Goal: Task Accomplishment & Management: Manage account settings

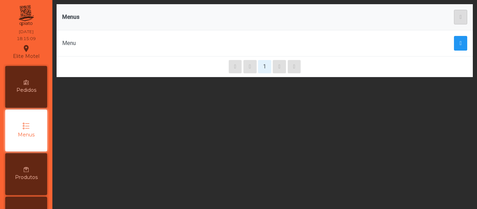
click at [28, 82] on icon at bounding box center [26, 82] width 5 height 5
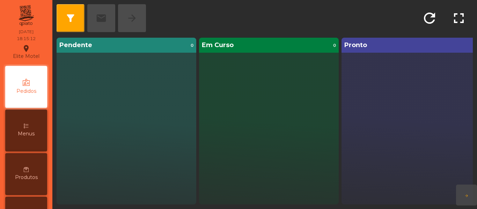
click at [28, 125] on icon at bounding box center [26, 126] width 5 height 5
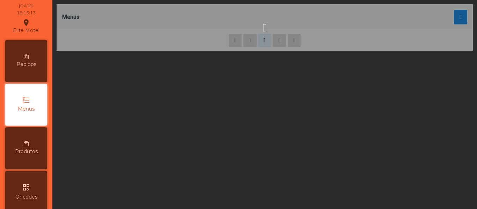
scroll to position [26, 0]
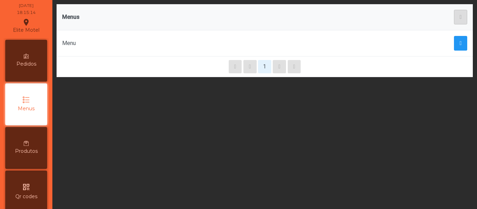
click at [22, 149] on span "Produtos" at bounding box center [26, 151] width 23 height 7
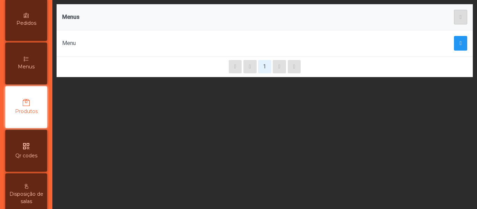
scroll to position [70, 0]
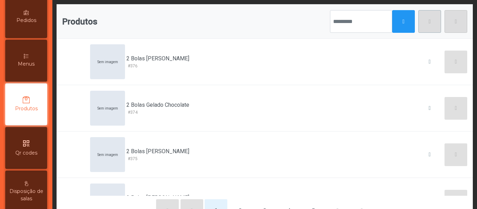
click at [30, 147] on icon "qr_code" at bounding box center [26, 143] width 8 height 8
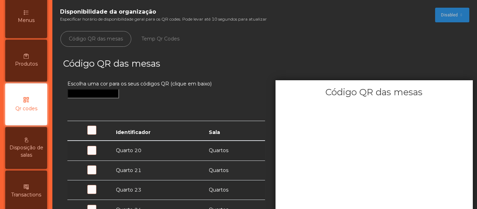
scroll to position [35, 0]
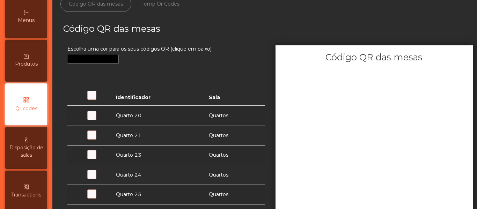
click at [133, 115] on td "Quarto 20" at bounding box center [158, 116] width 93 height 20
click at [96, 120] on span at bounding box center [96, 120] width 0 height 0
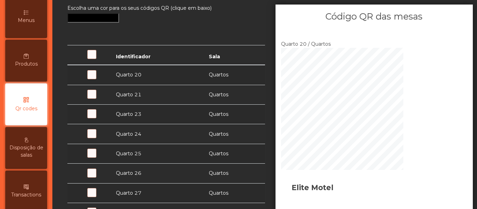
scroll to position [70, 0]
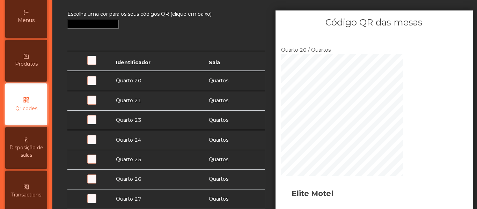
click at [96, 85] on span at bounding box center [96, 85] width 0 height 0
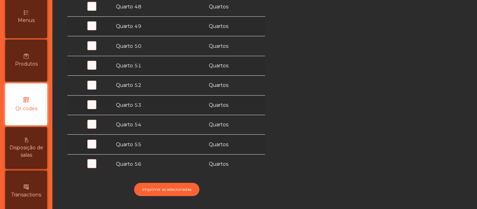
scroll to position [682, 0]
click at [52, 101] on div "Disponibilidade da organização Especificar horário de disponibilidade geral par…" at bounding box center [264, 104] width 425 height 209
click at [33, 149] on span "Disposição de salas" at bounding box center [26, 151] width 38 height 15
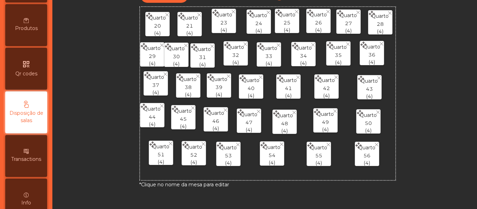
scroll to position [157, 0]
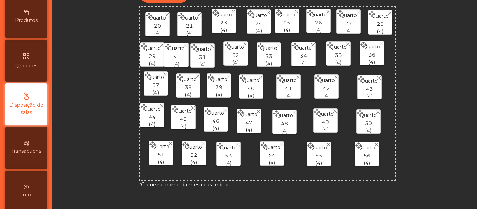
click at [30, 150] on span "Transactions" at bounding box center [26, 151] width 30 height 7
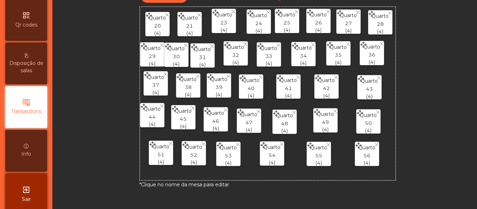
scroll to position [201, 0]
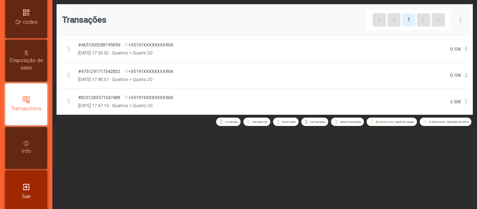
click at [36, 147] on div "Info" at bounding box center [26, 148] width 42 height 42
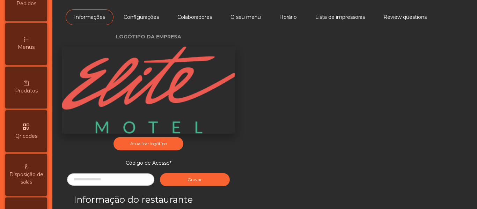
scroll to position [70, 0]
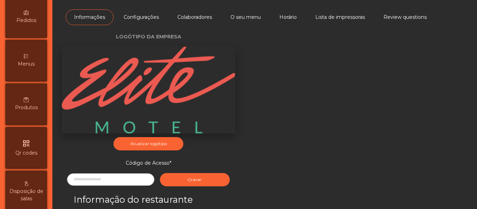
click at [34, 105] on span "Produtos" at bounding box center [26, 107] width 23 height 7
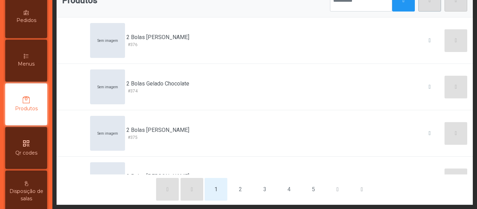
click at [29, 65] on span "Menus" at bounding box center [26, 63] width 17 height 7
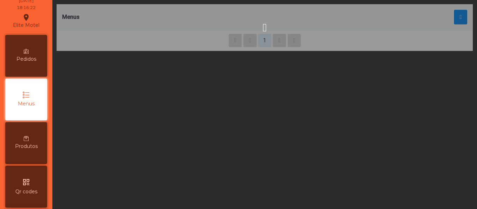
scroll to position [26, 0]
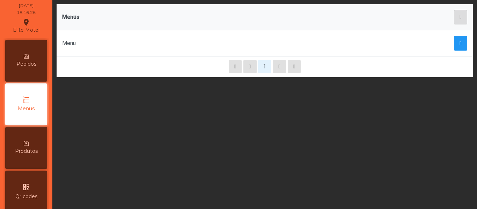
click at [82, 41] on div "Menu" at bounding box center [169, 43] width 214 height 8
click at [70, 42] on div "Menu" at bounding box center [169, 43] width 214 height 8
click at [264, 67] on button "1" at bounding box center [264, 66] width 13 height 13
click at [276, 67] on div "1" at bounding box center [265, 67] width 417 height 21
click at [460, 43] on span "button" at bounding box center [461, 44] width 2 height 6
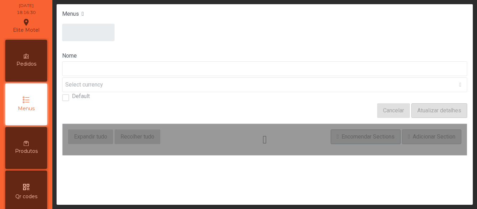
type input "****"
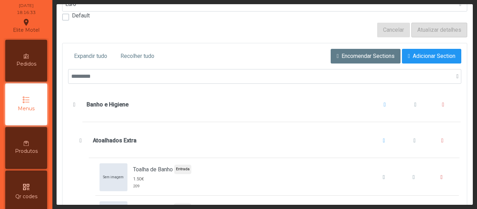
scroll to position [140, 0]
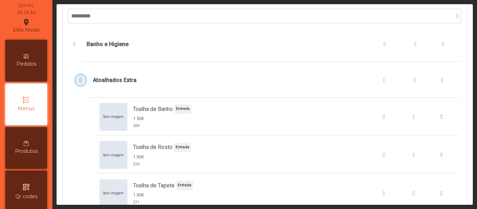
click at [80, 78] on span "Atoalhados Extra" at bounding box center [80, 81] width 7 height 6
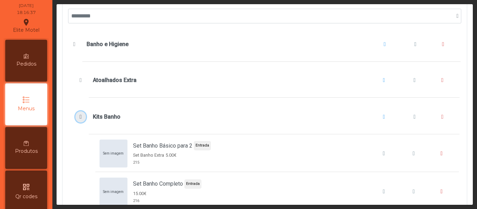
click at [79, 118] on span "Kits Banho" at bounding box center [80, 117] width 7 height 6
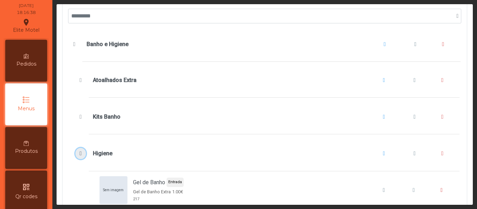
click at [79, 154] on span "Higiene" at bounding box center [80, 154] width 7 height 6
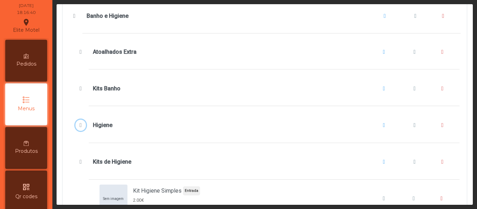
scroll to position [175, 0]
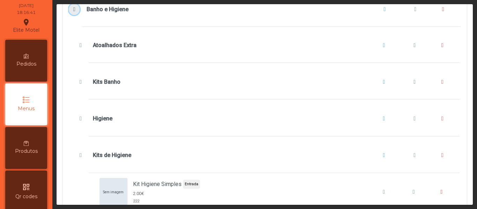
click at [73, 11] on span "Banho e Higiene" at bounding box center [74, 10] width 7 height 6
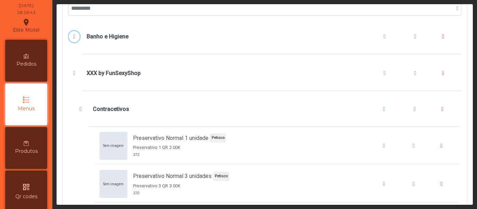
scroll to position [140, 0]
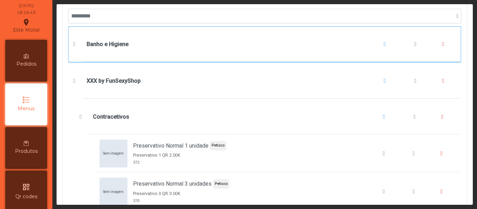
drag, startPoint x: 141, startPoint y: 45, endPoint x: 143, endPoint y: 50, distance: 5.5
click at [143, 50] on div "Banho e Higiene" at bounding box center [272, 44] width 370 height 27
drag, startPoint x: 160, startPoint y: 42, endPoint x: 160, endPoint y: 48, distance: 6.6
click at [160, 50] on div "Banho e Higiene" at bounding box center [272, 44] width 370 height 27
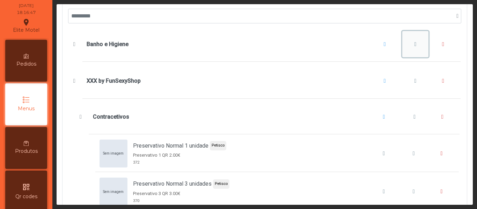
click at [409, 44] on button "Banho e Higiene" at bounding box center [416, 44] width 27 height 27
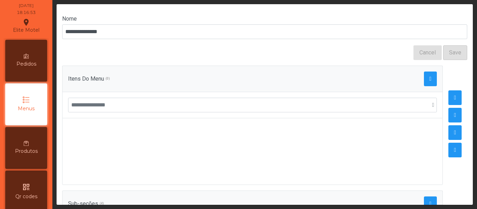
scroll to position [35, 0]
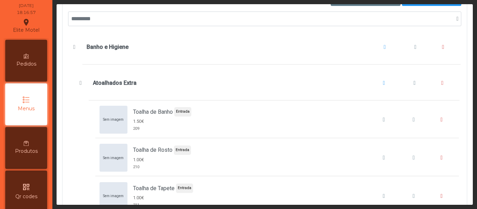
scroll to position [140, 0]
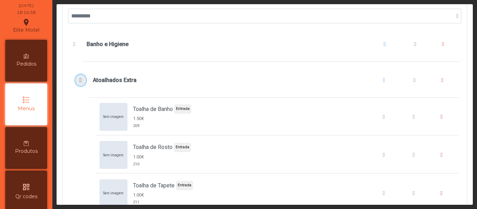
click at [80, 78] on span "Atoalhados Extra" at bounding box center [80, 81] width 7 height 6
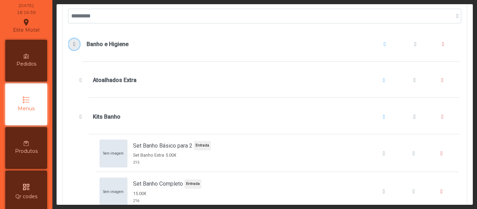
click at [73, 42] on span "Banho e Higiene" at bounding box center [74, 45] width 7 height 6
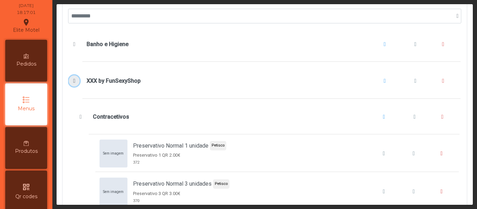
click at [70, 79] on button "XXX by FunSexyShop" at bounding box center [74, 80] width 11 height 11
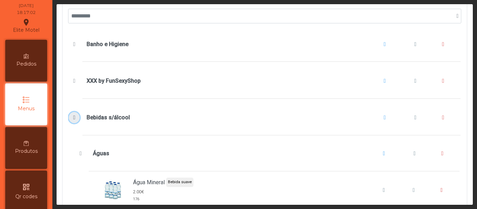
click at [73, 117] on span "Bebidas s/álcool" at bounding box center [74, 118] width 7 height 6
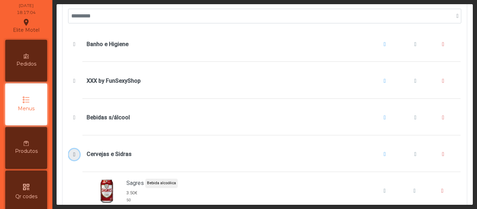
click at [71, 158] on button "Cervejas e Sidras" at bounding box center [74, 154] width 11 height 11
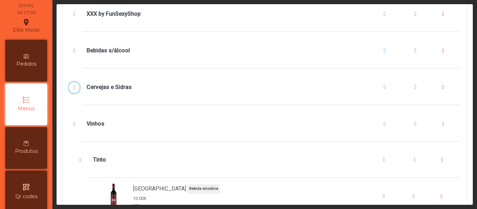
scroll to position [210, 0]
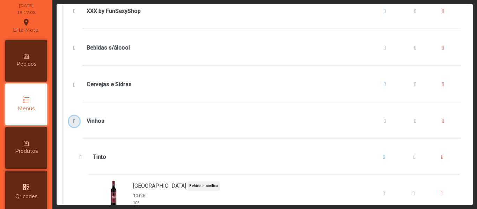
click at [70, 122] on button "Vinhos" at bounding box center [74, 121] width 11 height 11
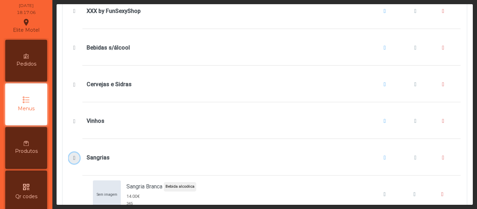
click at [73, 160] on span "Sangrias" at bounding box center [74, 158] width 7 height 6
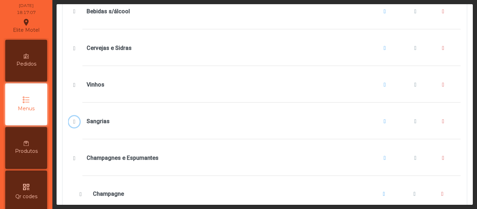
scroll to position [280, 0]
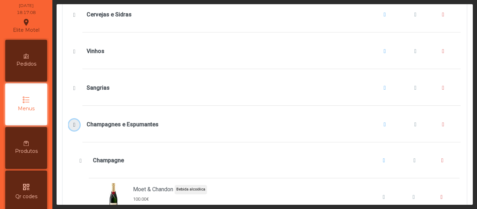
click at [73, 126] on span "Champagnes e Espumantes" at bounding box center [74, 125] width 7 height 6
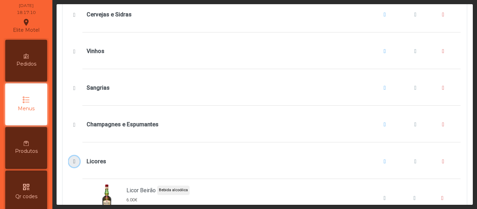
click at [74, 161] on span "Licores" at bounding box center [74, 162] width 7 height 6
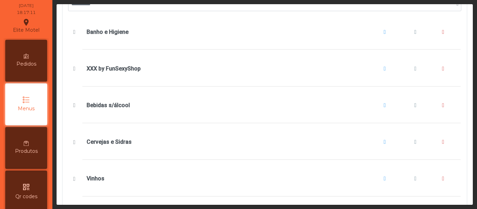
scroll to position [140, 0]
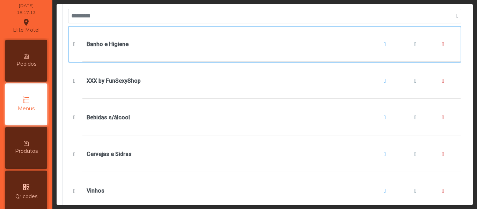
click at [234, 44] on div "Banho e Higiene" at bounding box center [272, 44] width 370 height 27
drag, startPoint x: 230, startPoint y: 43, endPoint x: 219, endPoint y: 50, distance: 12.9
click at [219, 50] on div "Banho e Higiene" at bounding box center [272, 44] width 370 height 27
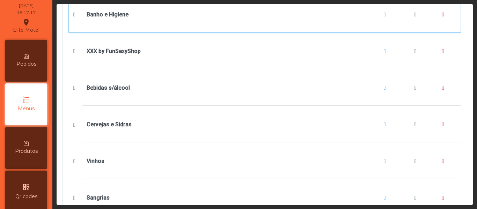
drag, startPoint x: 202, startPoint y: 44, endPoint x: 188, endPoint y: -1, distance: 46.9
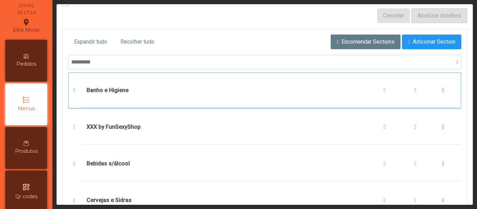
scroll to position [84, 0]
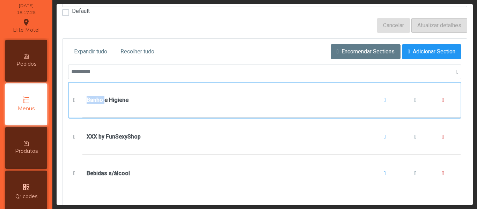
drag, startPoint x: 74, startPoint y: 88, endPoint x: 105, endPoint y: 107, distance: 36.0
click at [105, 107] on div "Banho e Higiene" at bounding box center [265, 100] width 392 height 35
click at [184, 100] on div "Banho e Higiene" at bounding box center [272, 100] width 370 height 27
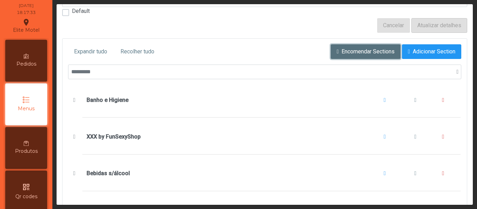
click at [342, 52] on span "Encomendar Sections" at bounding box center [368, 52] width 53 height 8
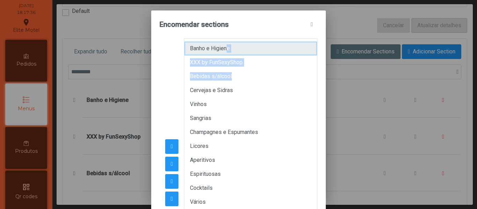
drag, startPoint x: 225, startPoint y: 50, endPoint x: 227, endPoint y: 54, distance: 4.6
click at [227, 57] on ul "Banho e Higiene XXX by FunSexyShop Bebidas s/álcool Cervejas e Sidras Vinhos Sa…" at bounding box center [250, 174] width 133 height 272
click at [248, 49] on li "Banho e Higiene" at bounding box center [250, 49] width 133 height 14
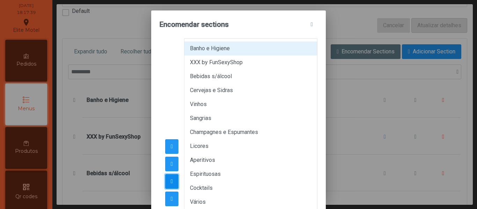
click at [173, 183] on span "button" at bounding box center [172, 182] width 2 height 6
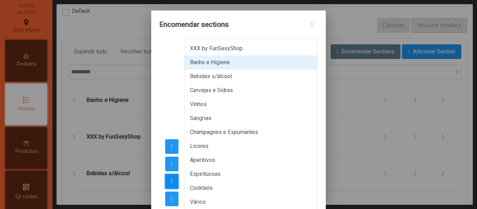
click at [173, 183] on span "button" at bounding box center [172, 182] width 2 height 6
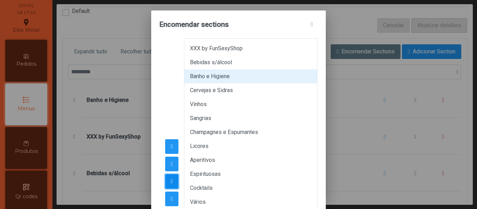
click at [173, 183] on span "button" at bounding box center [172, 182] width 2 height 6
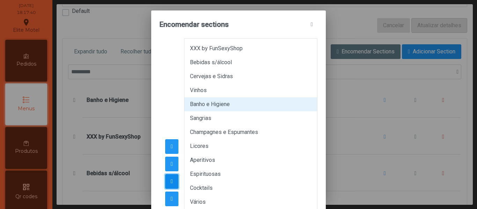
click at [173, 183] on span "button" at bounding box center [172, 182] width 2 height 6
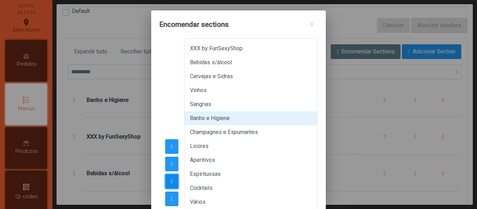
click at [173, 183] on span "button" at bounding box center [172, 182] width 2 height 6
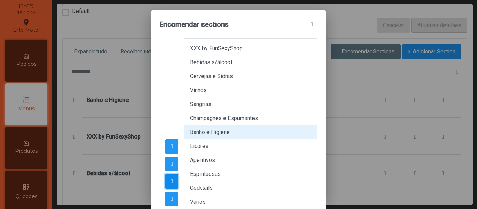
click at [173, 183] on span "button" at bounding box center [172, 182] width 2 height 6
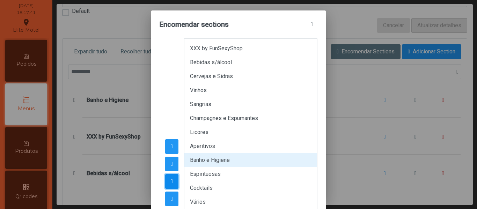
click at [173, 183] on span "button" at bounding box center [172, 182] width 2 height 6
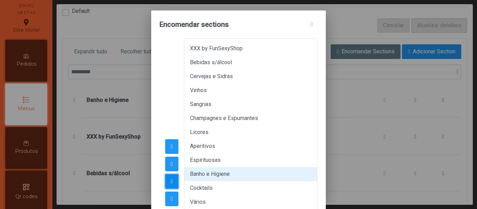
click at [173, 183] on span "button" at bounding box center [172, 182] width 2 height 6
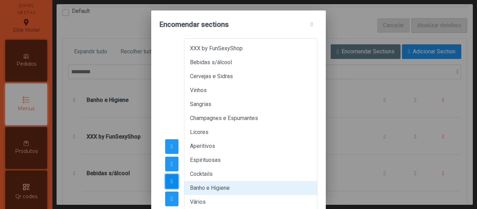
click at [173, 183] on span "button" at bounding box center [172, 182] width 2 height 6
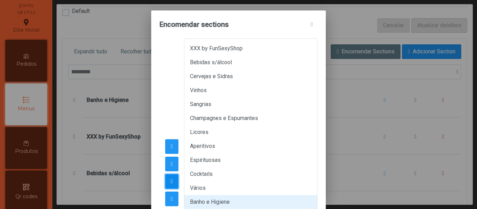
click at [173, 183] on span "button" at bounding box center [172, 182] width 2 height 6
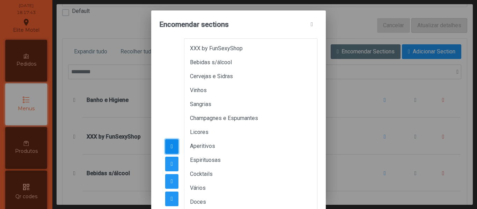
click at [173, 145] on span "button" at bounding box center [172, 147] width 2 height 6
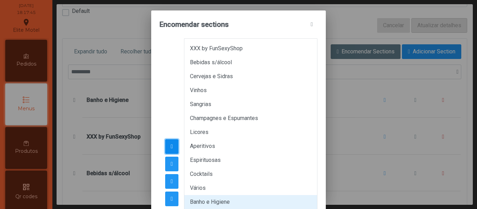
click at [173, 147] on span "button" at bounding box center [172, 147] width 2 height 6
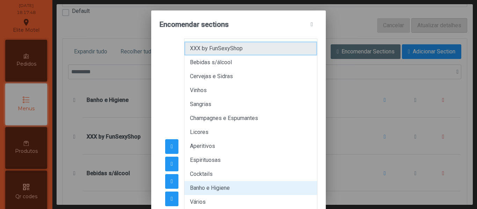
click at [259, 46] on li "XXX by FunSexyShop" at bounding box center [250, 49] width 133 height 14
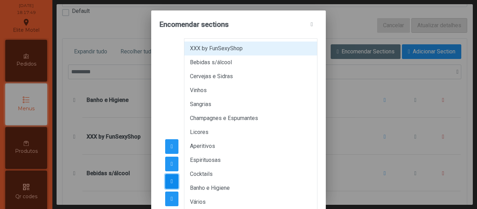
click at [172, 183] on span "button" at bounding box center [172, 182] width 2 height 6
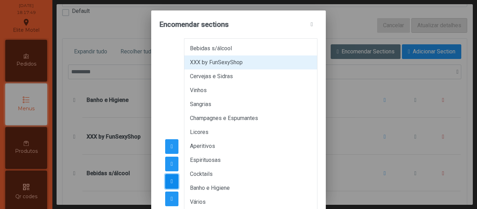
click at [172, 183] on span "button" at bounding box center [172, 182] width 2 height 6
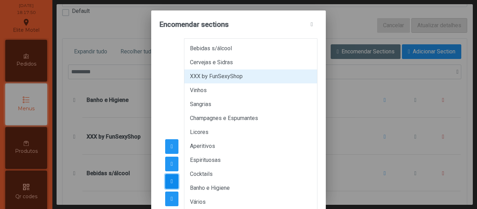
click at [172, 183] on span "button" at bounding box center [172, 182] width 2 height 6
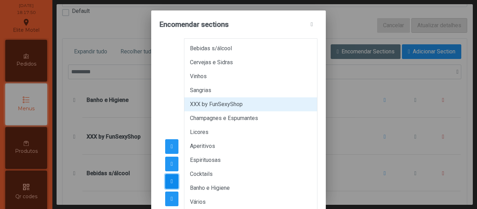
click at [172, 183] on span "button" at bounding box center [172, 182] width 2 height 6
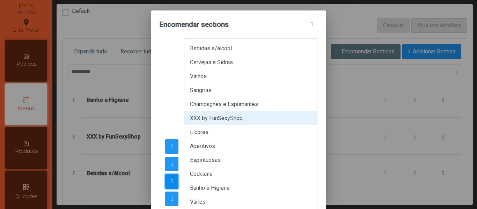
click at [172, 183] on span "button" at bounding box center [172, 182] width 2 height 6
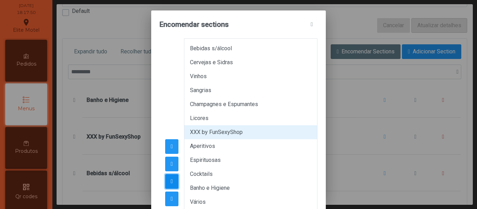
click at [172, 183] on span "button" at bounding box center [172, 182] width 2 height 6
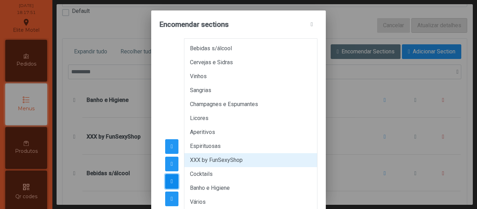
click at [172, 183] on span "button" at bounding box center [172, 182] width 2 height 6
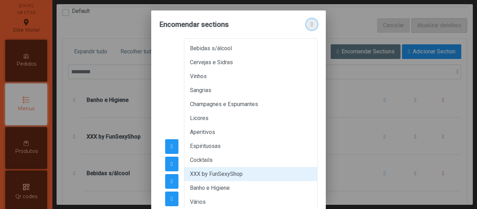
click at [313, 21] on button "button" at bounding box center [311, 24] width 11 height 11
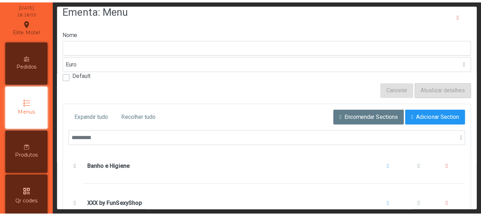
scroll to position [0, 0]
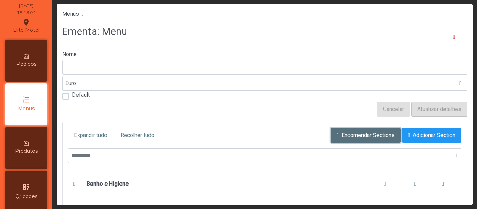
click at [348, 135] on span "Encomendar Sections" at bounding box center [368, 135] width 53 height 8
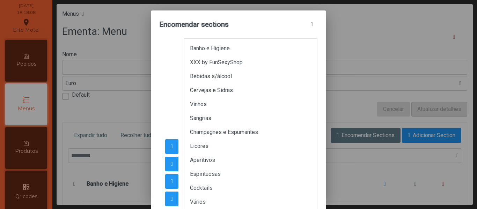
drag, startPoint x: 213, startPoint y: 16, endPoint x: 214, endPoint y: 4, distance: 11.9
click at [214, 4] on div "Encomendar sections Banho e Higiene XXX by FunSexyShop Bebidas s/álcool Cerveja…" at bounding box center [238, 104] width 477 height 209
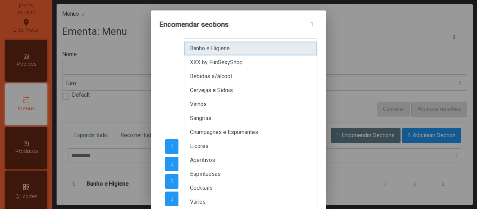
click at [231, 50] on li "Banho e Higiene" at bounding box center [250, 49] width 133 height 14
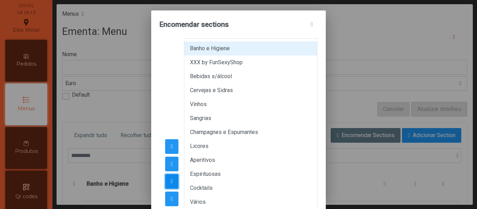
click at [173, 184] on span "button" at bounding box center [172, 182] width 2 height 6
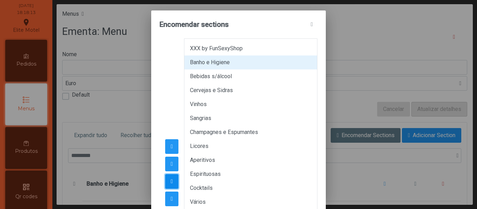
click at [173, 184] on span "button" at bounding box center [172, 182] width 2 height 6
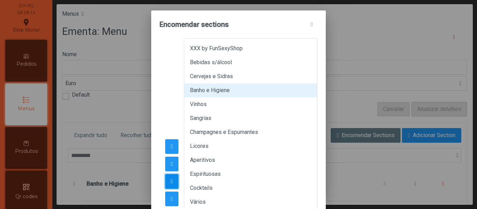
click at [173, 184] on span "button" at bounding box center [172, 182] width 2 height 6
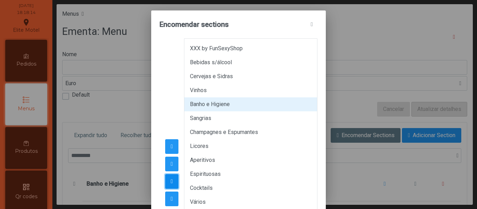
click at [173, 184] on span "button" at bounding box center [172, 182] width 2 height 6
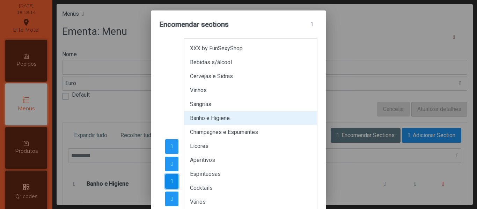
click at [173, 184] on span "button" at bounding box center [172, 182] width 2 height 6
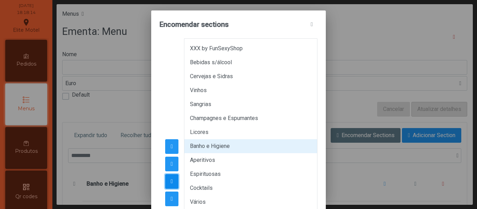
click at [173, 184] on span "button" at bounding box center [172, 182] width 2 height 6
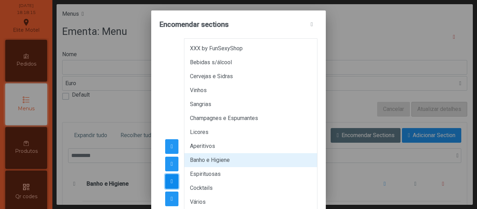
click at [173, 184] on span "button" at bounding box center [172, 182] width 2 height 6
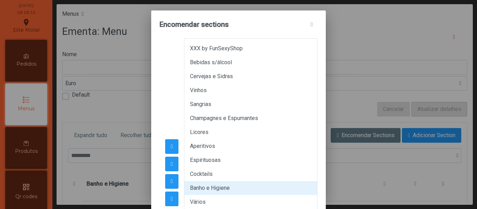
click at [176, 115] on div at bounding box center [172, 174] width 24 height 272
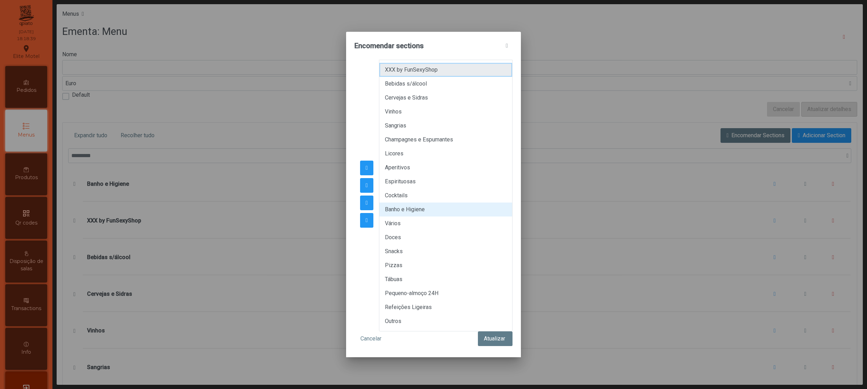
click at [430, 68] on li "XXX by FunSexyShop" at bounding box center [445, 70] width 133 height 14
click at [365, 201] on span "button" at bounding box center [366, 203] width 2 height 6
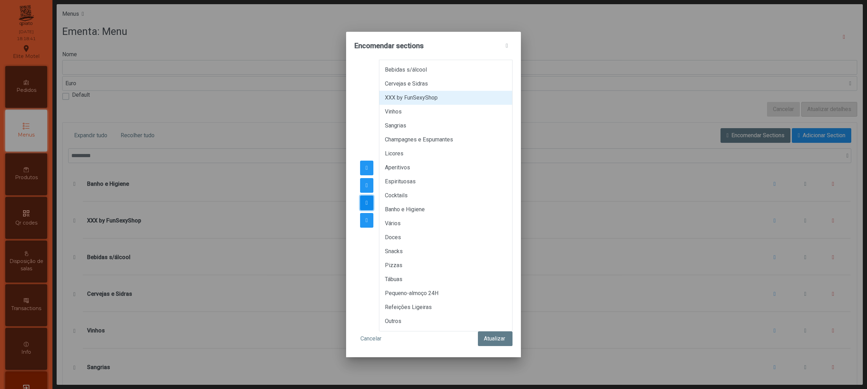
click at [365, 201] on span "button" at bounding box center [366, 203] width 2 height 6
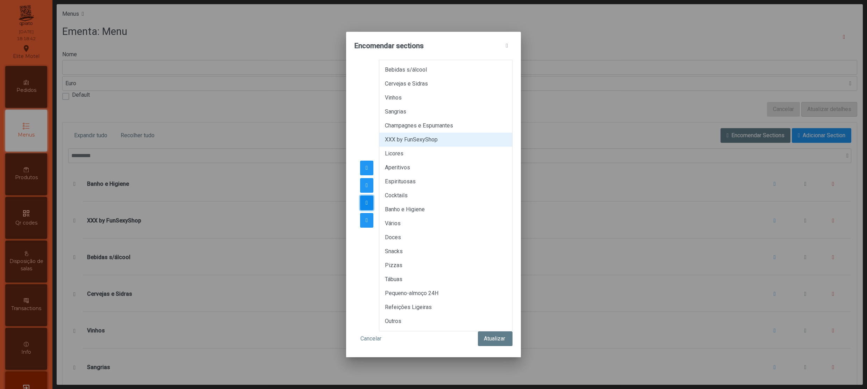
click at [365, 201] on span "button" at bounding box center [366, 203] width 2 height 6
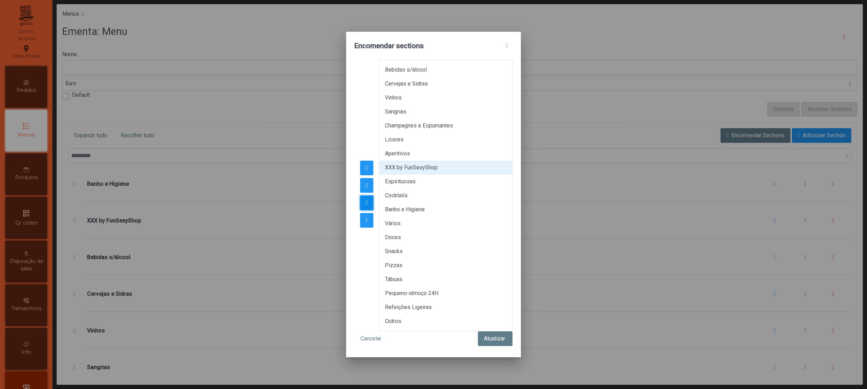
click at [365, 201] on span "button" at bounding box center [366, 203] width 2 height 6
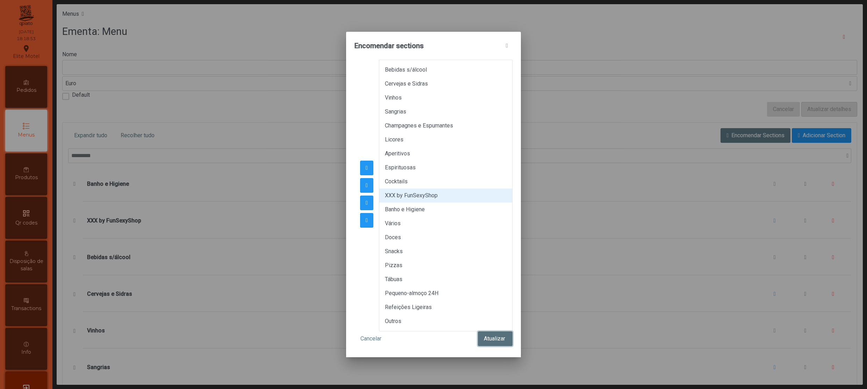
click at [477, 209] on button "Atualizar" at bounding box center [495, 339] width 35 height 15
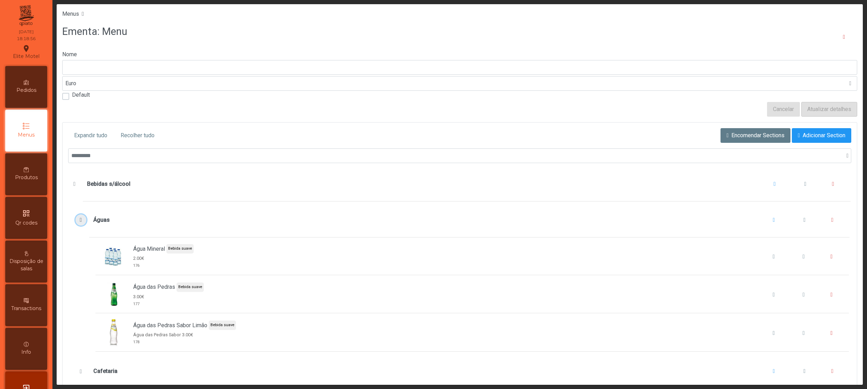
click at [78, 209] on span "Águas" at bounding box center [80, 220] width 7 height 6
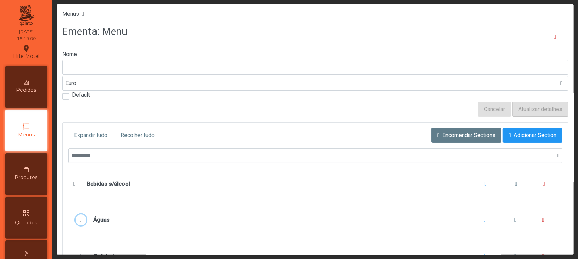
scroll to position [46, 0]
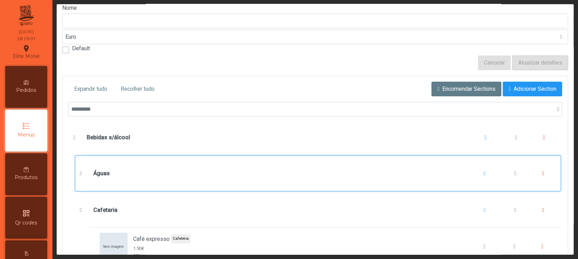
click at [138, 168] on div "Águas" at bounding box center [324, 173] width 463 height 27
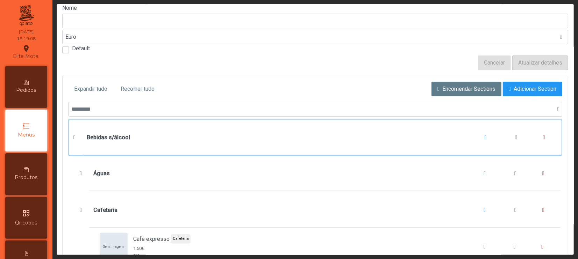
click at [110, 136] on b "Bebidas s/álcool" at bounding box center [108, 137] width 43 height 8
click at [129, 139] on b "Bebidas s/álcool" at bounding box center [108, 137] width 43 height 8
drag, startPoint x: 137, startPoint y: 140, endPoint x: 75, endPoint y: 140, distance: 62.2
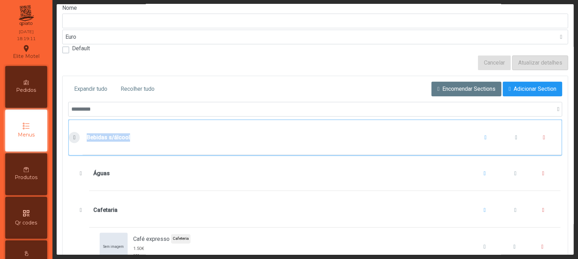
click at [75, 140] on div "Bebidas s/álcool" at bounding box center [315, 137] width 492 height 35
click at [102, 139] on b "Bebidas s/álcool" at bounding box center [108, 137] width 43 height 8
click at [147, 135] on div "Bebidas s/álcool" at bounding box center [322, 137] width 470 height 27
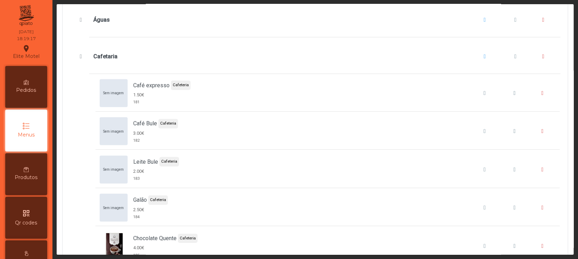
scroll to position [186, 0]
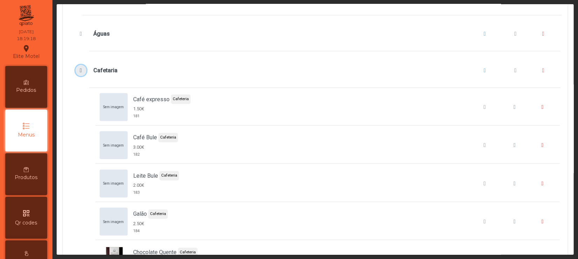
click at [80, 69] on span "Cafetaria" at bounding box center [80, 71] width 7 height 6
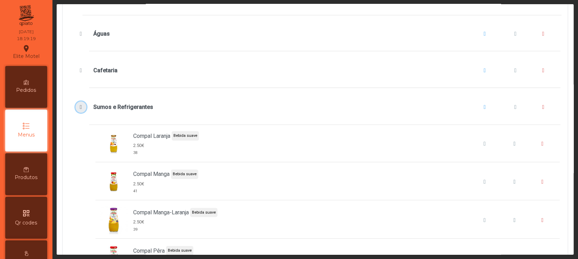
click at [84, 105] on button "Sumos e Refrigerantes" at bounding box center [80, 107] width 11 height 11
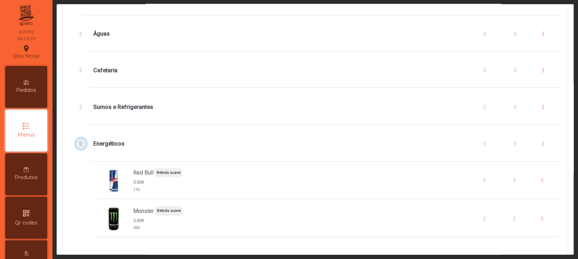
click at [81, 147] on span "Energéticos" at bounding box center [80, 144] width 7 height 6
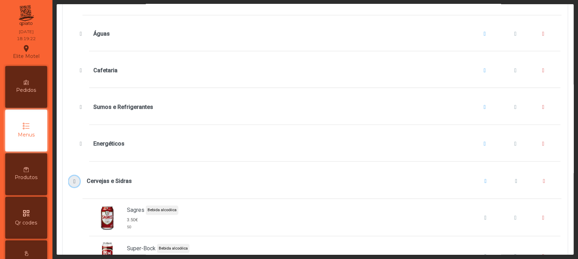
click at [69, 183] on button "Cervejas e Sidras" at bounding box center [74, 181] width 11 height 11
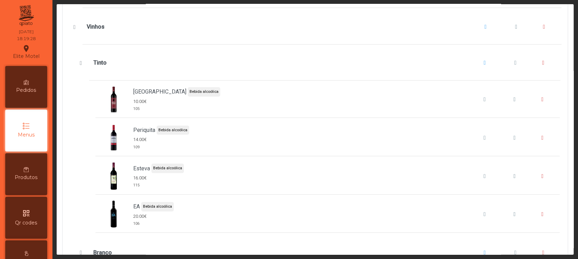
scroll to position [372, 0]
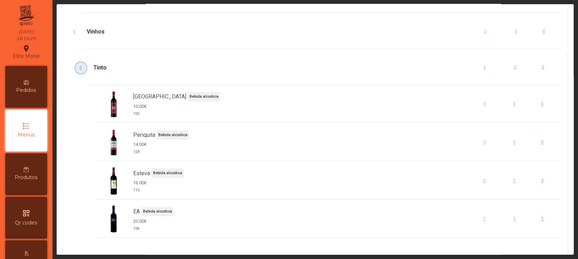
click at [79, 69] on span "Tinto" at bounding box center [80, 68] width 7 height 6
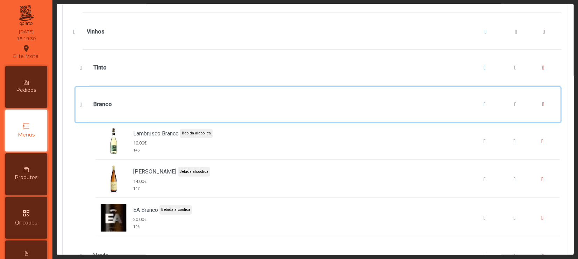
click at [75, 101] on div "Branco" at bounding box center [317, 104] width 485 height 35
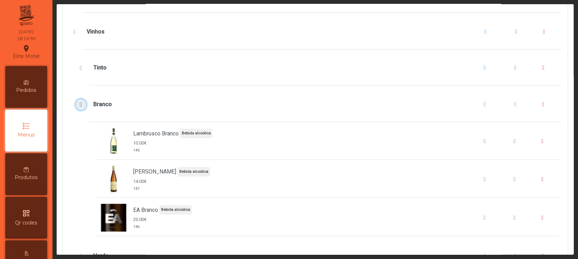
click at [79, 104] on span "Branco" at bounding box center [80, 105] width 7 height 6
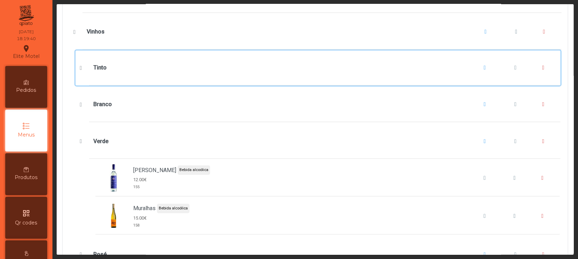
click at [133, 80] on div "Tinto" at bounding box center [324, 68] width 463 height 27
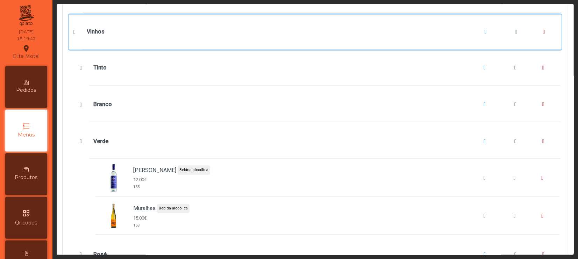
click at [216, 42] on div "Vinhos" at bounding box center [322, 32] width 470 height 27
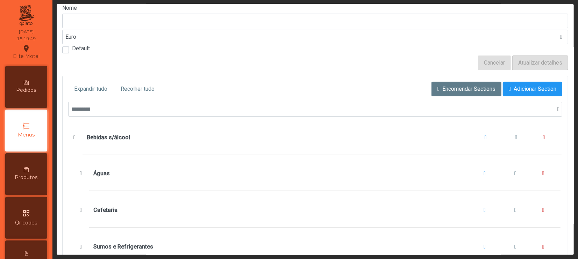
scroll to position [0, 0]
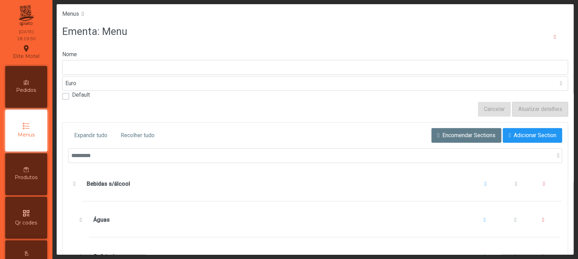
click at [367, 108] on div "Cancelar Atualizar detalhes" at bounding box center [315, 109] width 506 height 15
click at [477, 136] on span "Adicionar Section" at bounding box center [534, 135] width 43 height 8
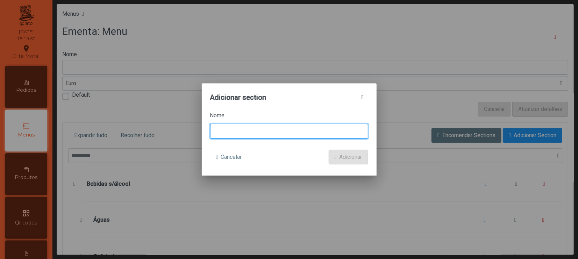
click at [222, 130] on input at bounding box center [289, 131] width 158 height 15
type input "*********"
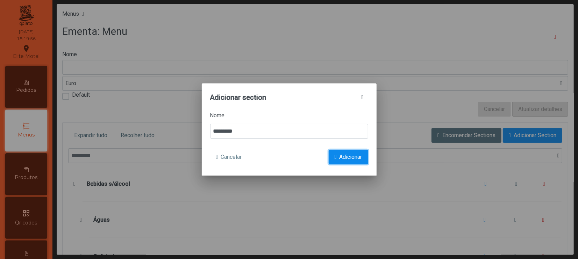
click at [344, 153] on span "Adicionar" at bounding box center [350, 157] width 23 height 8
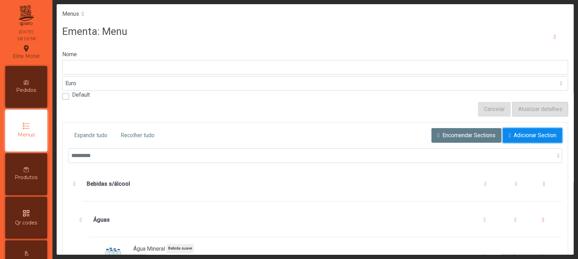
click at [477, 134] on span "Adicionar Section" at bounding box center [534, 135] width 43 height 8
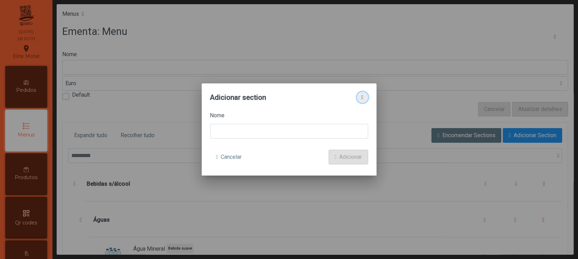
click at [366, 96] on button "button" at bounding box center [362, 97] width 11 height 11
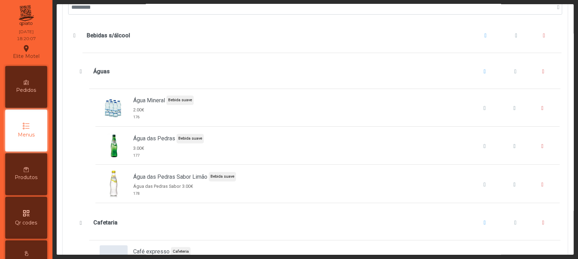
scroll to position [93, 0]
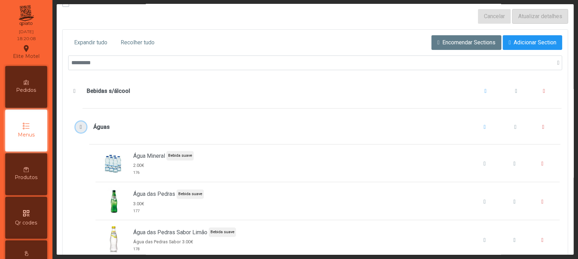
click at [79, 127] on span "Águas" at bounding box center [80, 127] width 7 height 6
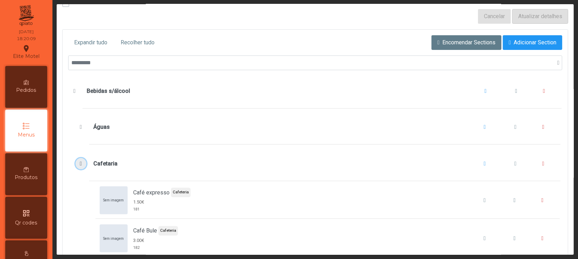
click at [79, 165] on span "Cafetaria" at bounding box center [80, 164] width 7 height 6
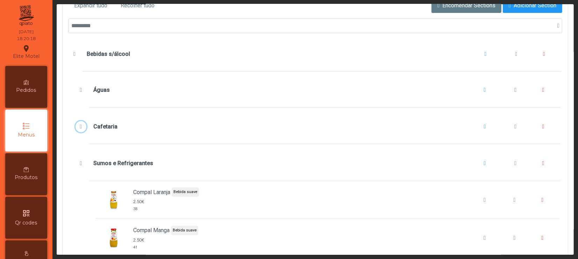
scroll to position [0, 0]
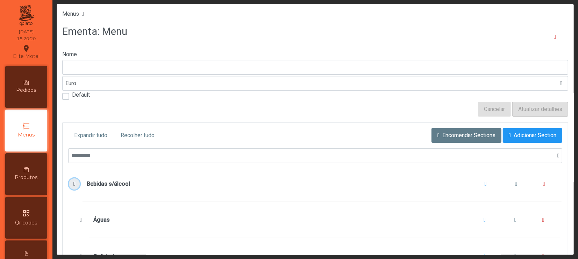
click at [77, 184] on span "Bebidas s/álcool" at bounding box center [74, 184] width 7 height 6
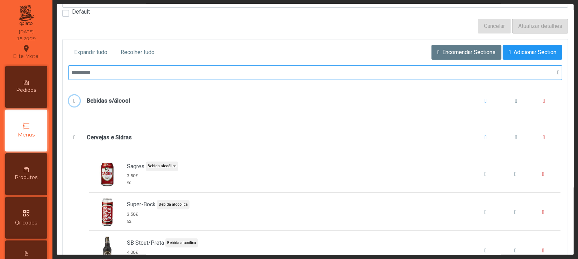
scroll to position [93, 0]
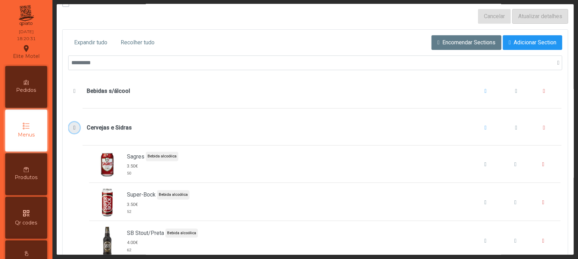
click at [73, 125] on button "Cervejas e Sidras" at bounding box center [74, 127] width 11 height 11
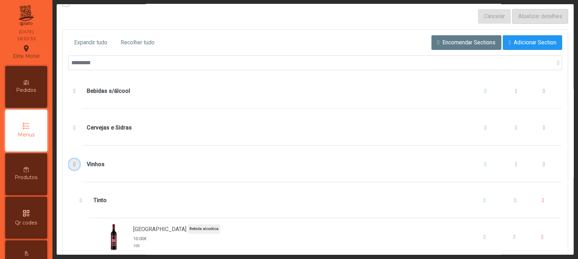
click at [73, 166] on span "Vinhos" at bounding box center [74, 165] width 7 height 6
click at [79, 201] on span "Tinto" at bounding box center [80, 201] width 7 height 6
click at [74, 166] on span "Vinhos" at bounding box center [74, 165] width 7 height 6
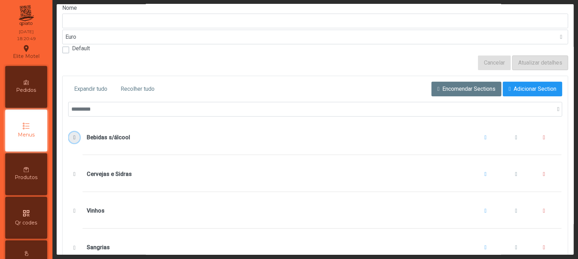
click at [75, 138] on span "Bebidas s/álcool" at bounding box center [74, 138] width 7 height 6
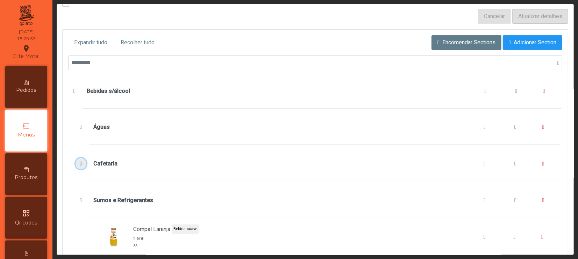
click at [80, 162] on span "Cafetaria" at bounding box center [80, 164] width 7 height 6
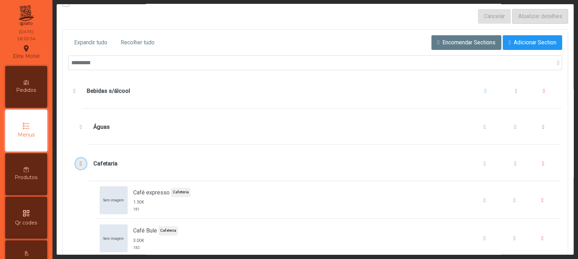
click at [80, 162] on span "Cafetaria" at bounding box center [80, 164] width 7 height 6
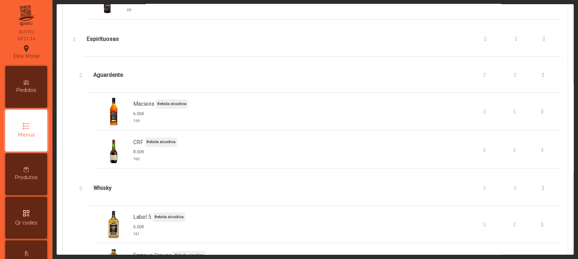
scroll to position [1957, 0]
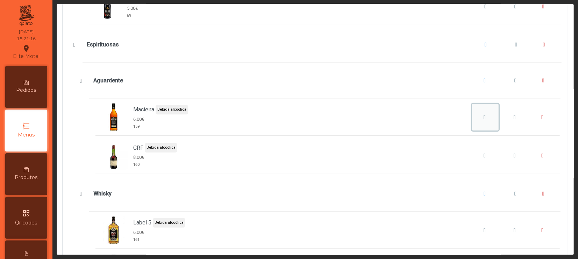
click at [477, 122] on div "Macieira" at bounding box center [484, 117] width 22 height 8
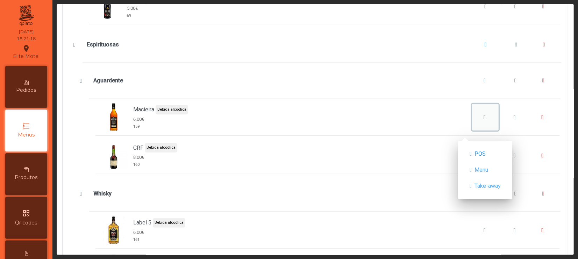
click at [477, 120] on icon "Macieira" at bounding box center [484, 118] width 2 height 6
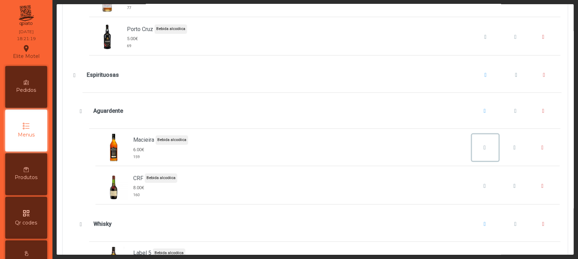
scroll to position [1910, 0]
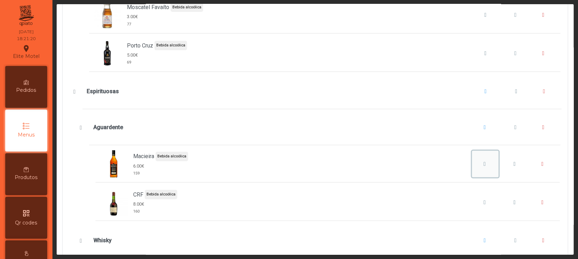
click at [472, 165] on button "Macieira" at bounding box center [485, 164] width 27 height 27
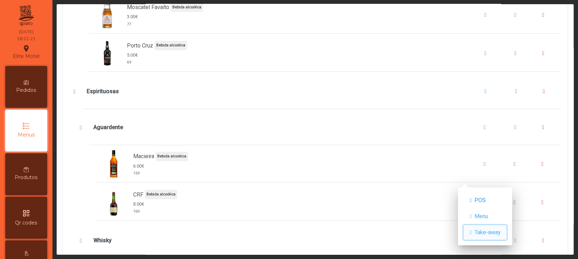
click at [477, 209] on span "Take-away" at bounding box center [487, 233] width 26 height 8
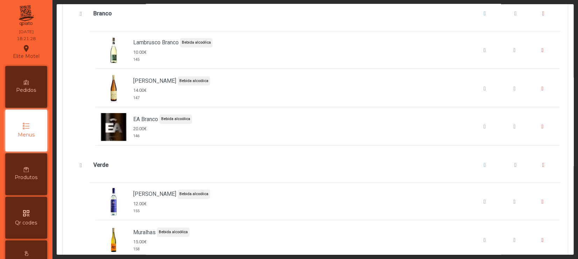
scroll to position [1863, 0]
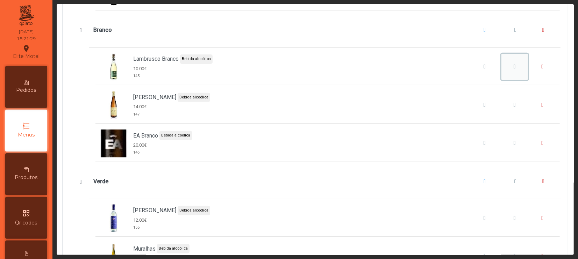
click at [477, 70] on span "Lambrusco Branco" at bounding box center [514, 67] width 2 height 6
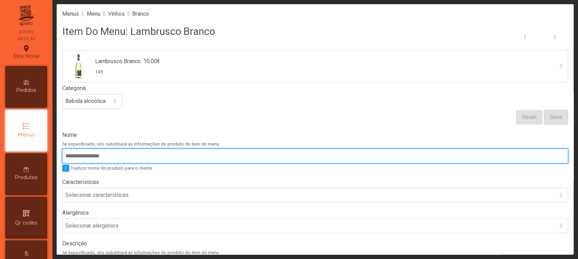
click at [122, 157] on input "Nome" at bounding box center [315, 156] width 506 height 15
click at [124, 157] on input "Nome" at bounding box center [315, 156] width 506 height 15
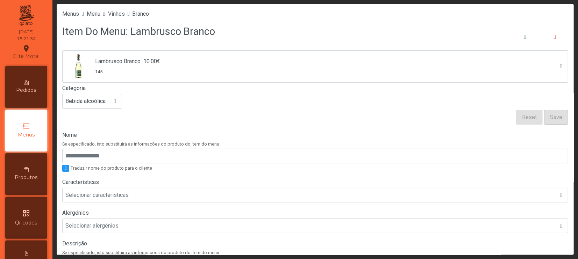
click at [348, 126] on div "Lambrusco Branco 10.00€ 145 Categoria Bebida alcoólica Reset Save Nome Se espec…" at bounding box center [315, 254] width 506 height 409
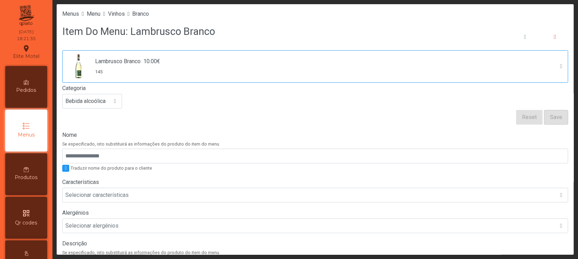
click at [182, 64] on div "Lambrusco Branco 10.00€ 145" at bounding box center [308, 66] width 486 height 26
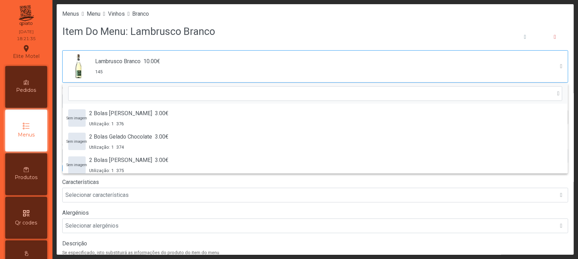
scroll to position [2381, 0]
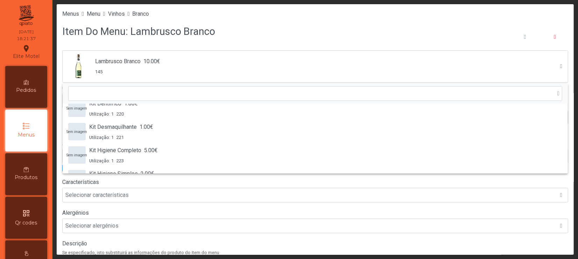
click at [418, 30] on div "Item Do Menu: Lambrusco Branco" at bounding box center [315, 37] width 506 height 27
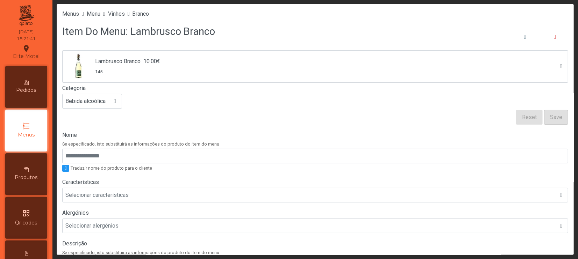
scroll to position [46, 0]
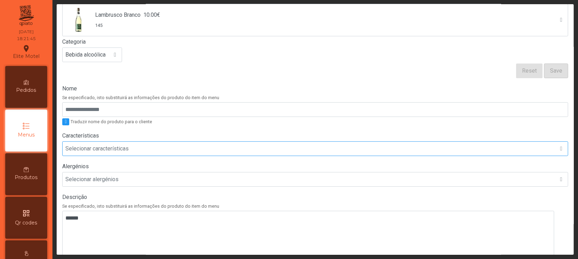
click at [148, 149] on div "Selecionar características" at bounding box center [309, 149] width 492 height 14
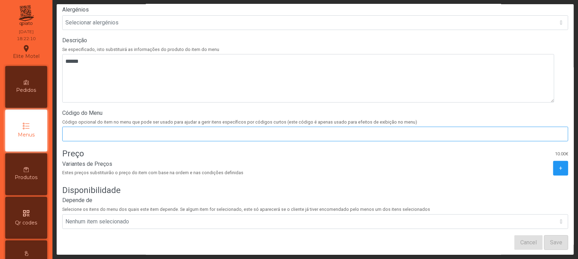
scroll to position [224, 0]
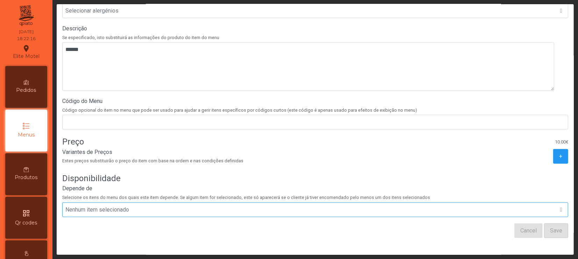
click at [158, 206] on div "Nenhum item selecionado" at bounding box center [308, 210] width 486 height 8
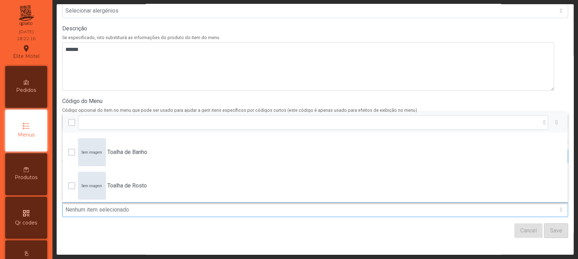
scroll to position [5, 35]
click at [158, 206] on div "Nenhum item selecionado" at bounding box center [308, 210] width 486 height 8
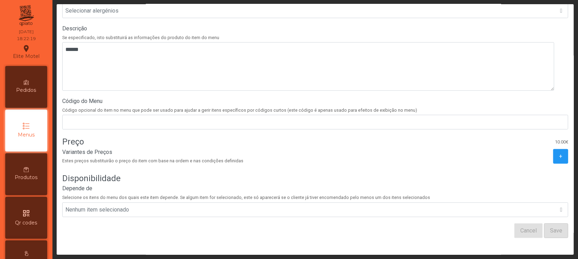
click at [189, 173] on div "Disponibilidade" at bounding box center [315, 179] width 506 height 12
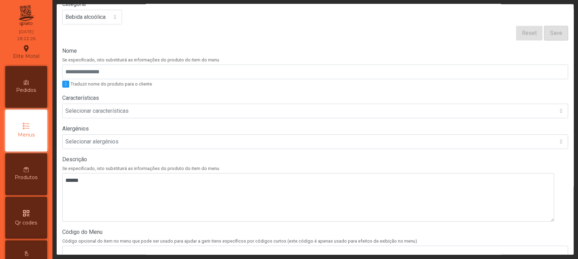
scroll to position [38, 0]
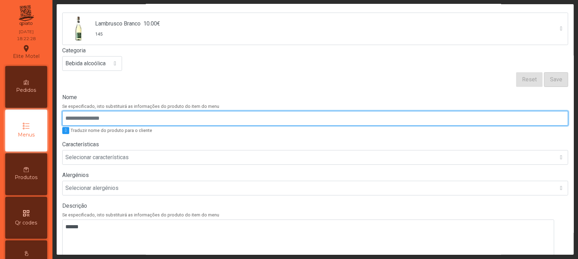
click at [136, 116] on input "Nome" at bounding box center [315, 118] width 506 height 15
type input "**********"
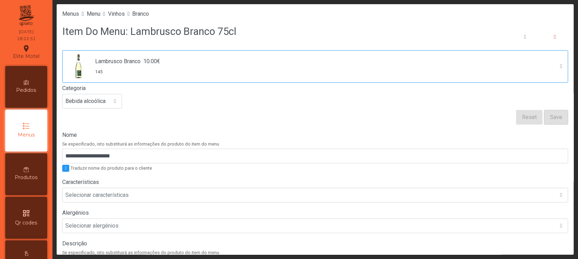
click at [355, 69] on div "Lambrusco Branco 10.00€ 145" at bounding box center [308, 66] width 486 height 26
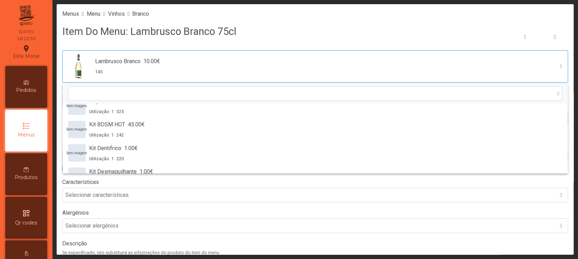
scroll to position [2288, 0]
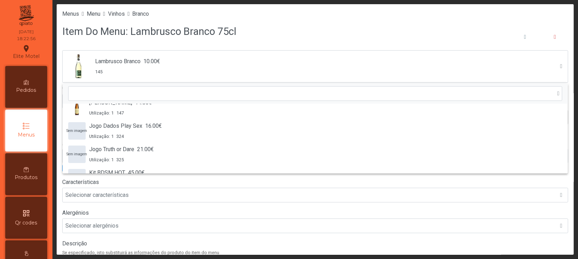
click at [320, 31] on div "Item Do Menu: Lambrusco Branco 75cl" at bounding box center [315, 37] width 506 height 27
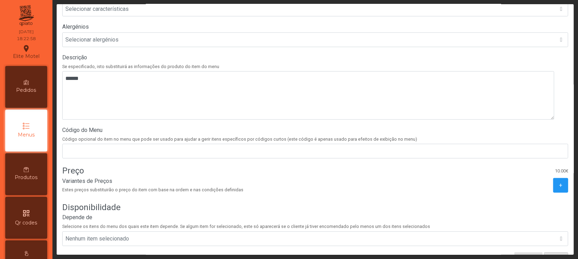
scroll to position [224, 0]
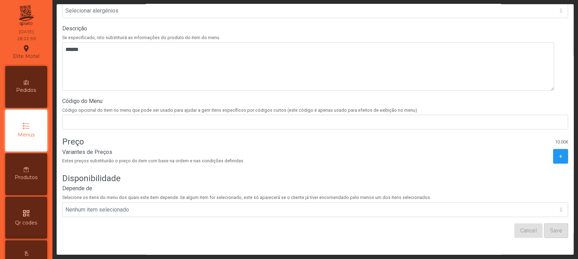
click at [477, 209] on p-button "Save" at bounding box center [556, 231] width 24 height 15
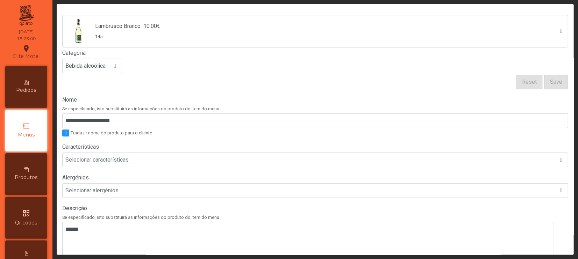
scroll to position [0, 0]
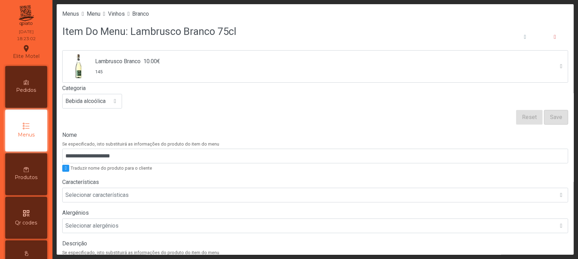
click at [255, 115] on form "Lambrusco Branco 10.00€ 145 Categoria Bebida alcoólica Reset Save" at bounding box center [315, 87] width 506 height 74
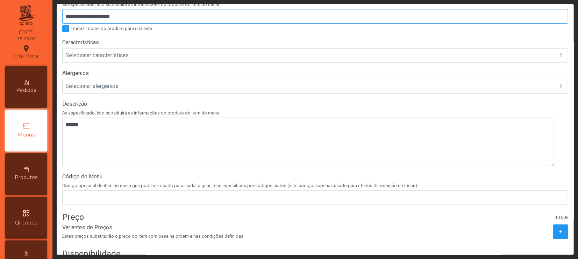
scroll to position [224, 0]
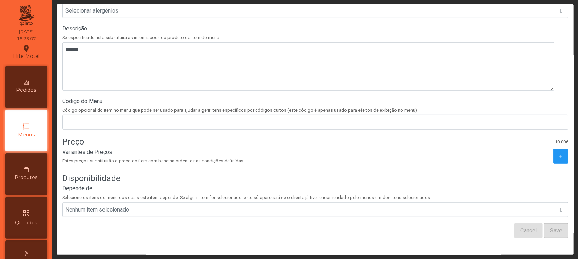
click at [293, 209] on div "**********" at bounding box center [315, 39] width 506 height 409
click at [35, 135] on span "Menus" at bounding box center [26, 134] width 17 height 7
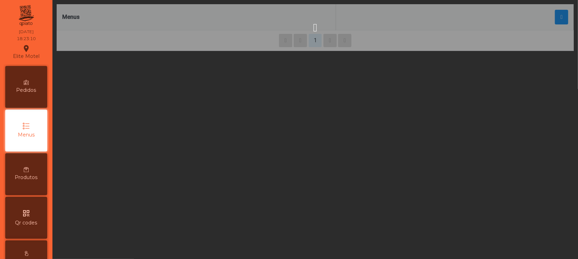
scroll to position [1, 0]
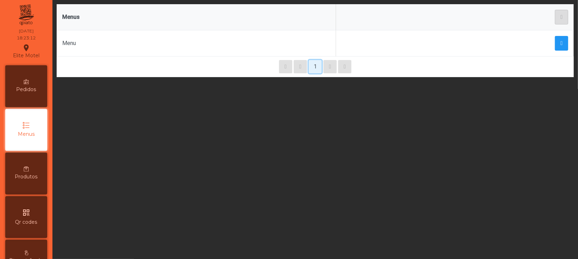
click at [311, 63] on button "1" at bounding box center [315, 66] width 13 height 13
click at [477, 44] on span "button" at bounding box center [561, 44] width 2 height 6
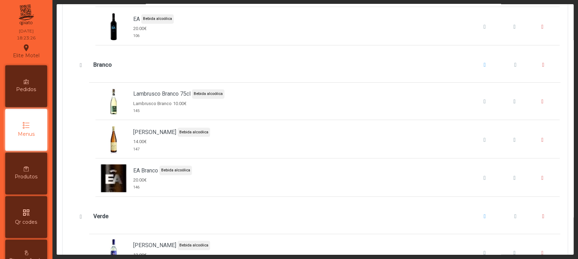
scroll to position [1770, 0]
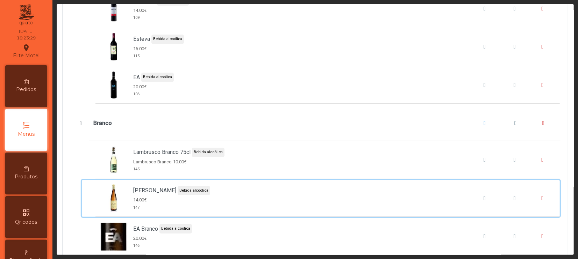
click at [157, 195] on span "[PERSON_NAME]" at bounding box center [154, 191] width 43 height 8
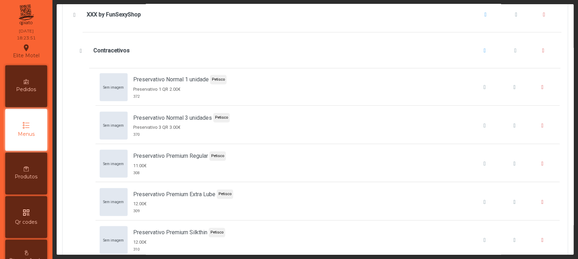
scroll to position [3727, 0]
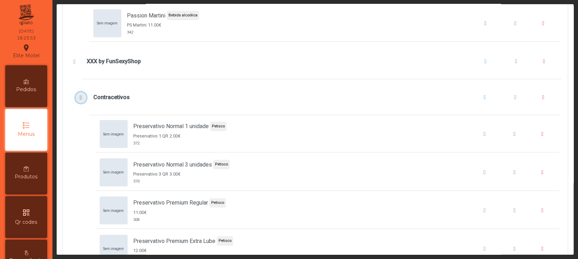
click at [82, 101] on span "Contracetivos" at bounding box center [80, 98] width 7 height 6
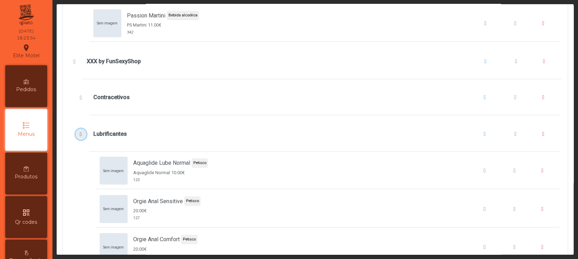
click at [78, 137] on span "Lubrificantes" at bounding box center [80, 135] width 7 height 6
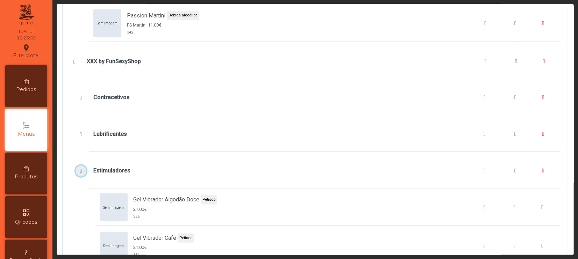
click at [83, 174] on span "Estimuladores" at bounding box center [80, 171] width 7 height 6
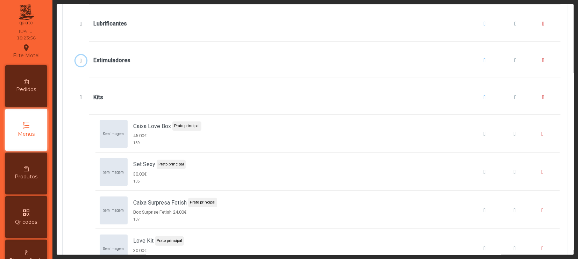
scroll to position [3867, 0]
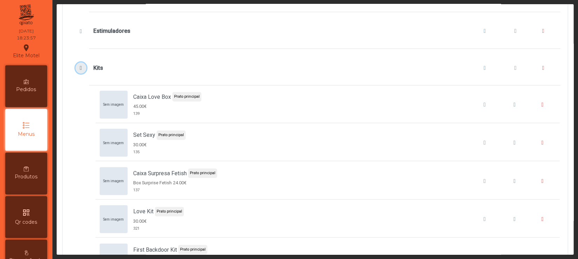
click at [80, 71] on span "Kits" at bounding box center [80, 68] width 7 height 6
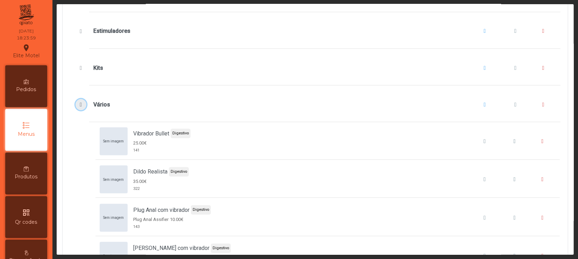
click at [80, 108] on span "Vários" at bounding box center [80, 105] width 7 height 6
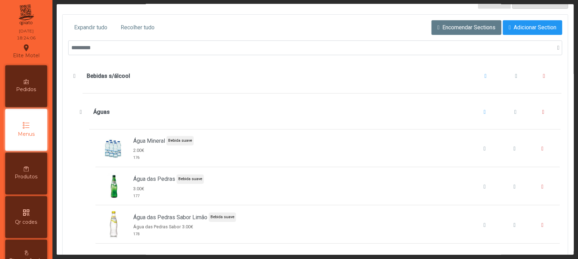
scroll to position [93, 0]
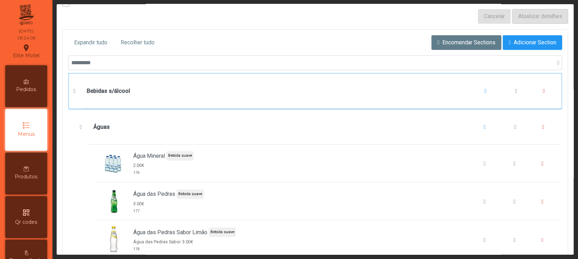
click at [103, 92] on b "Bebidas s/álcool" at bounding box center [108, 91] width 43 height 8
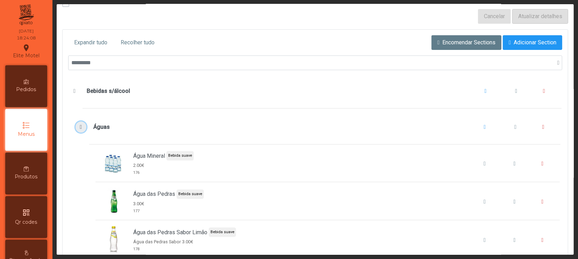
click at [83, 126] on span "Águas" at bounding box center [80, 127] width 7 height 6
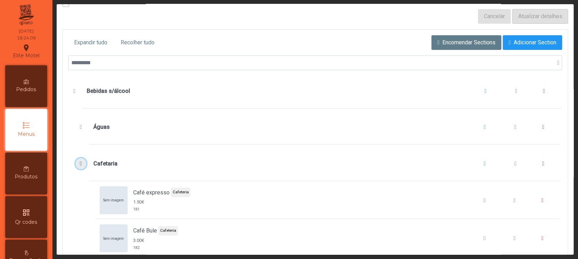
click at [80, 163] on span "Cafetaria" at bounding box center [80, 164] width 7 height 6
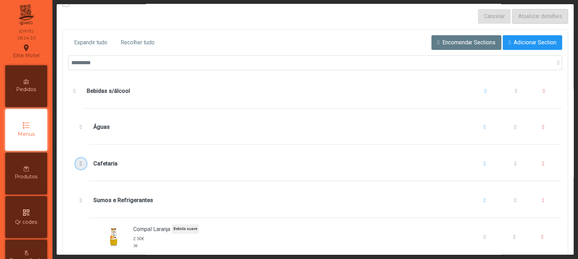
scroll to position [140, 0]
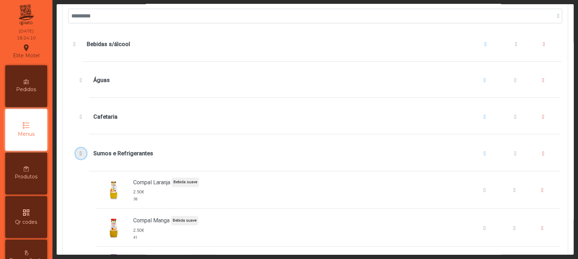
click at [81, 153] on span "Sumos e Refrigerantes" at bounding box center [80, 154] width 7 height 6
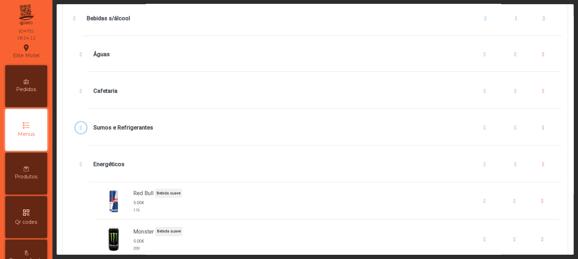
scroll to position [186, 0]
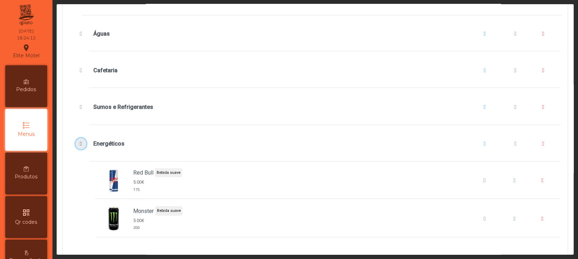
click at [84, 144] on span "Energéticos" at bounding box center [80, 144] width 7 height 6
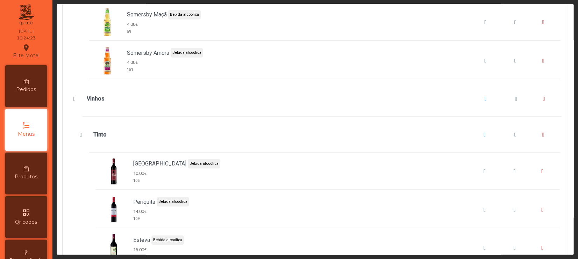
scroll to position [512, 0]
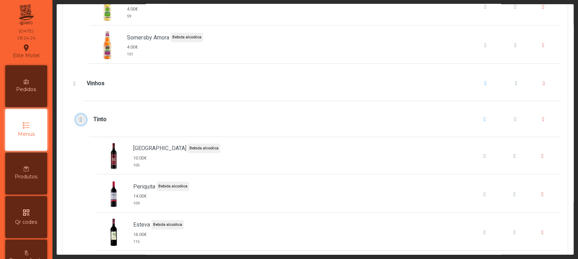
click at [84, 118] on button "Tinto" at bounding box center [80, 119] width 11 height 11
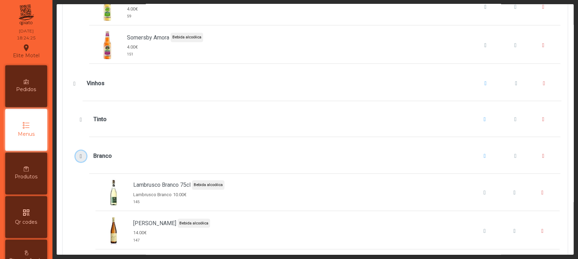
click at [77, 159] on span "Branco" at bounding box center [80, 157] width 7 height 6
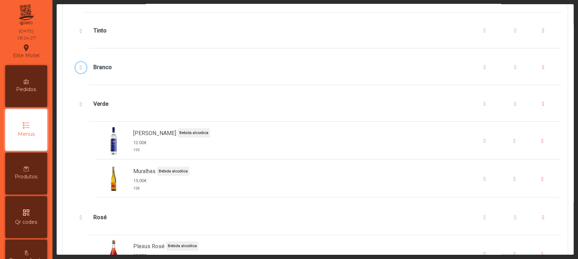
scroll to position [652, 0]
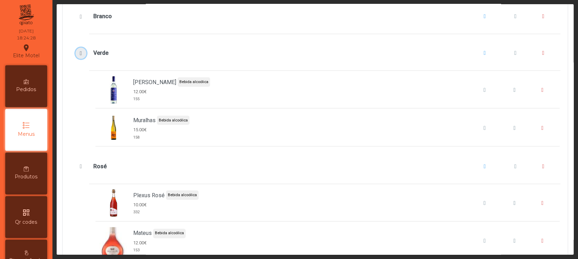
click at [80, 55] on span "Verde" at bounding box center [80, 54] width 7 height 6
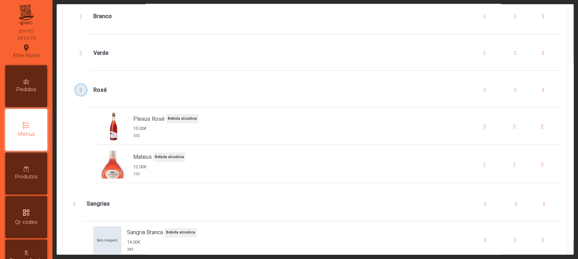
click at [81, 93] on span "Rosé" at bounding box center [80, 90] width 7 height 6
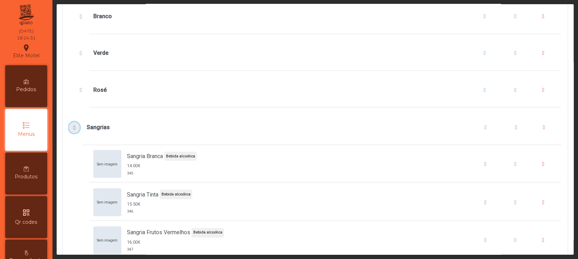
click at [73, 129] on span "Sangrias" at bounding box center [74, 128] width 7 height 6
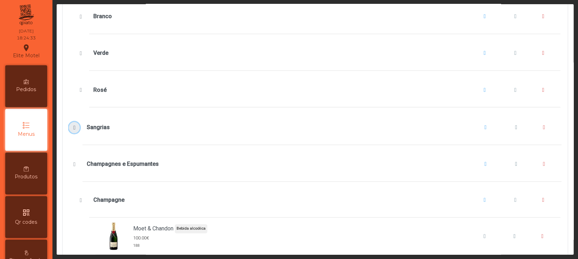
click at [76, 130] on span "Sangrias" at bounding box center [74, 128] width 7 height 6
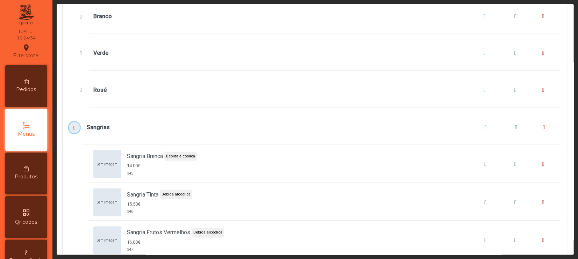
click at [76, 130] on span "Sangrias" at bounding box center [74, 128] width 7 height 6
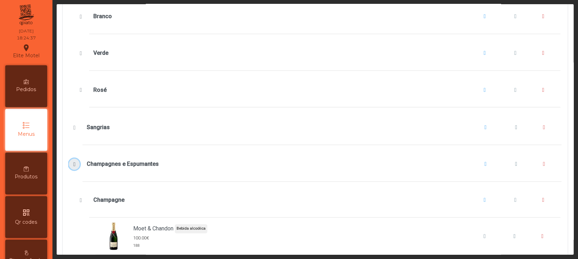
click at [75, 167] on span "Champagnes e Espumantes" at bounding box center [74, 165] width 7 height 6
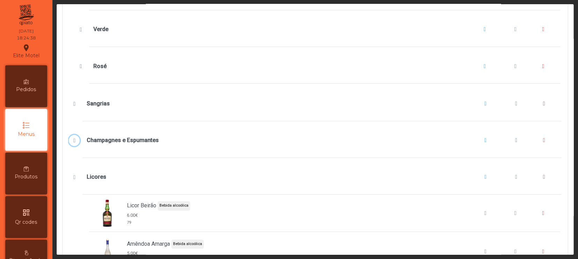
scroll to position [699, 0]
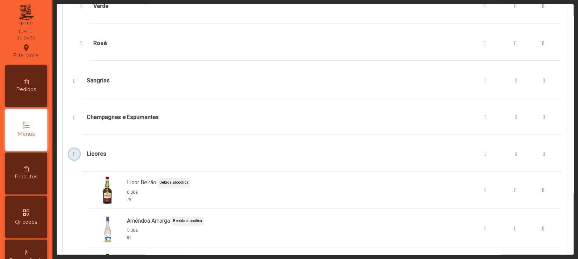
click at [72, 154] on button "Licores" at bounding box center [74, 154] width 11 height 11
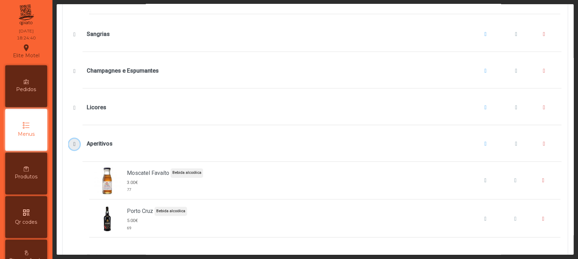
click at [76, 147] on span "Aperitivos" at bounding box center [74, 145] width 7 height 6
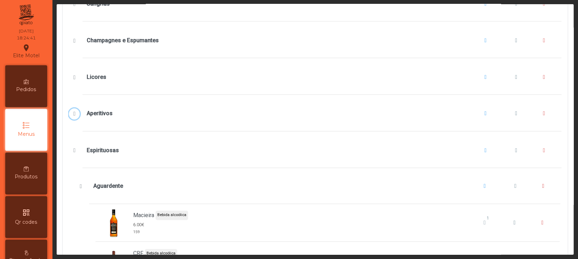
scroll to position [792, 0]
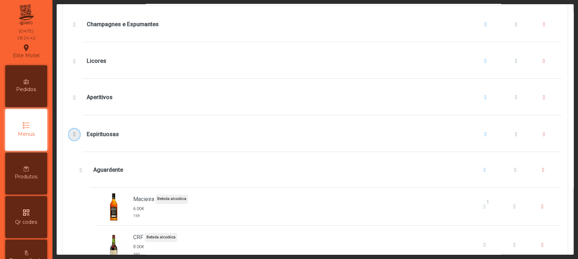
click at [75, 134] on button "Espirituosas" at bounding box center [74, 134] width 11 height 11
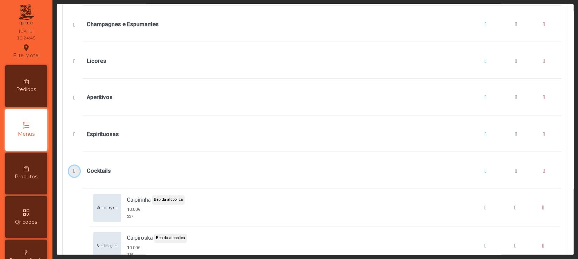
click at [75, 174] on span "Cocktails" at bounding box center [74, 172] width 7 height 6
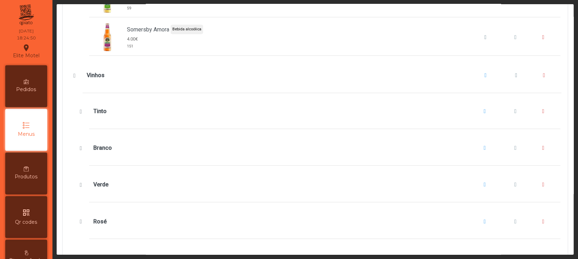
scroll to position [512, 0]
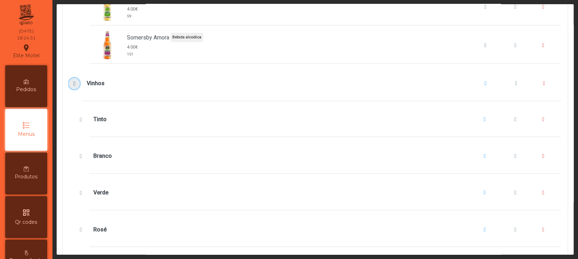
click at [74, 86] on span "Vinhos" at bounding box center [74, 84] width 7 height 6
click at [75, 87] on span "Vinhos" at bounding box center [74, 84] width 7 height 6
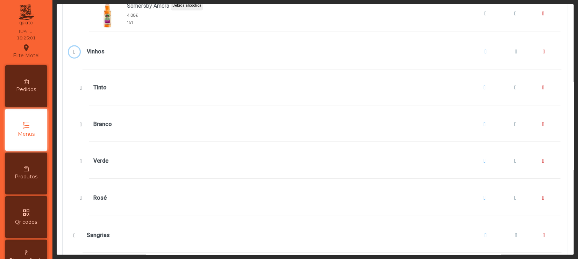
scroll to position [559, 0]
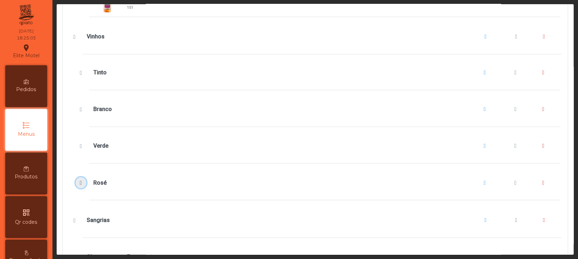
click at [84, 185] on span "Rosé" at bounding box center [80, 183] width 7 height 6
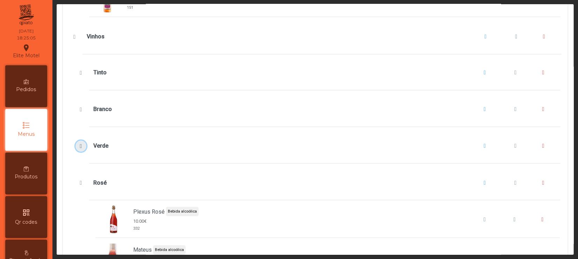
click at [78, 145] on button "Verde" at bounding box center [80, 146] width 11 height 11
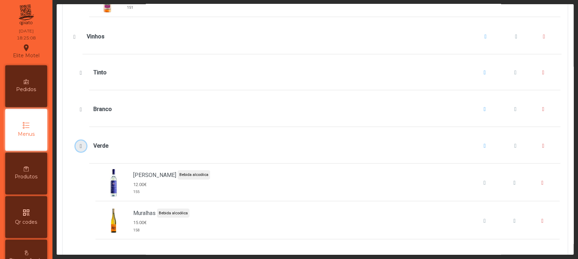
click at [81, 149] on span "Verde" at bounding box center [80, 147] width 7 height 6
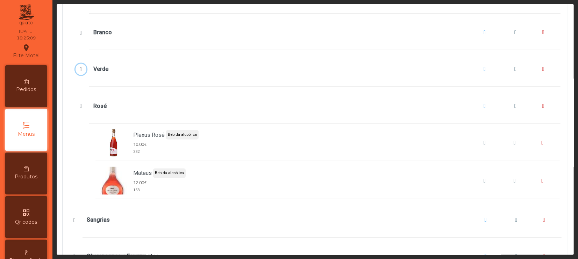
scroll to position [652, 0]
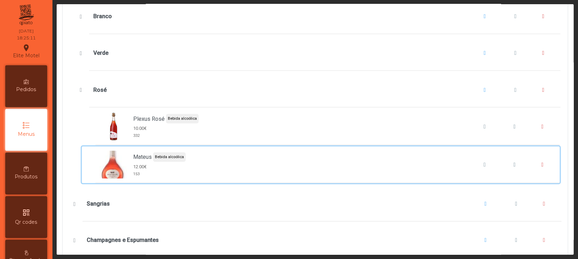
click at [147, 161] on span "Mateus" at bounding box center [142, 157] width 19 height 8
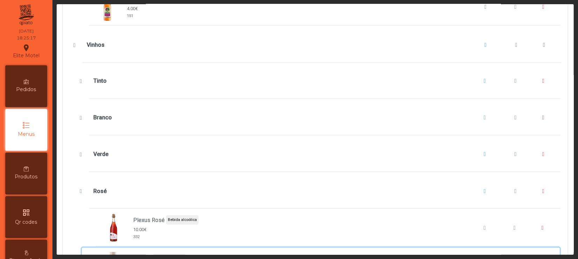
scroll to position [606, 0]
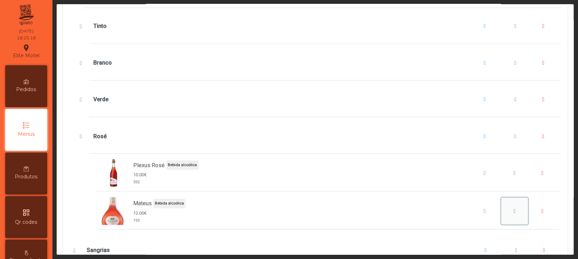
click at [477, 209] on span "Mateus" at bounding box center [514, 212] width 2 height 6
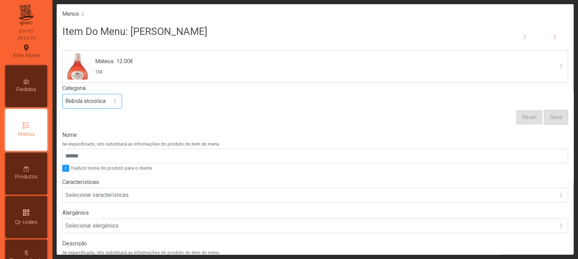
click at [114, 101] on span at bounding box center [115, 102] width 2 height 6
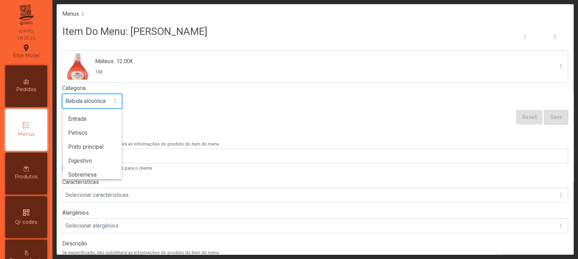
scroll to position [29, 0]
click at [155, 117] on form "Mateus 12.00€ 153 Categoria Bebida alcoólica Entrada Petisco Prato principal Di…" at bounding box center [315, 87] width 506 height 74
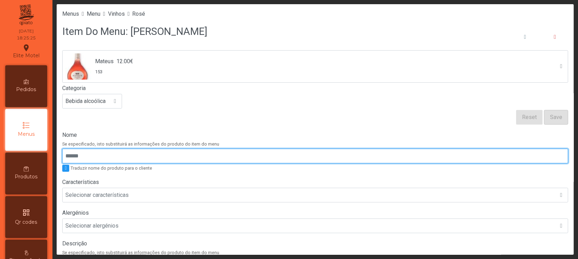
click at [114, 160] on input "Nome" at bounding box center [315, 156] width 506 height 15
click at [107, 161] on input "Nome" at bounding box center [315, 156] width 506 height 15
type input "**********"
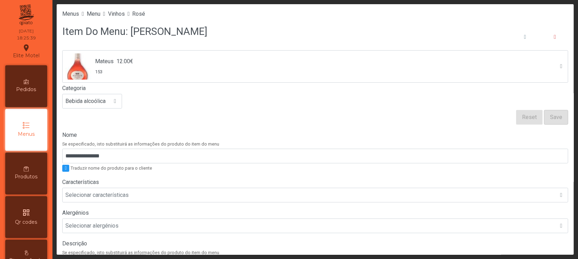
click at [298, 122] on form "Mateus 12.00€ 153 Categoria Bebida alcoólica Reset Save" at bounding box center [315, 87] width 506 height 74
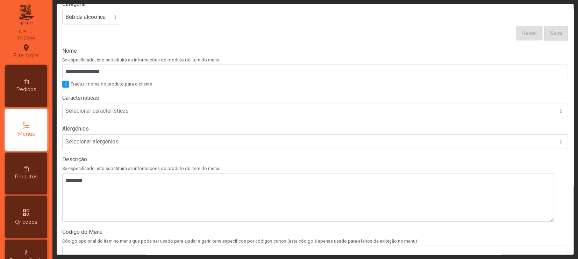
scroll to position [38, 0]
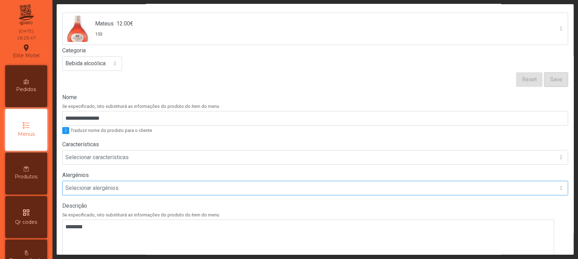
click at [139, 188] on div "Selecionar alergénios" at bounding box center [309, 188] width 492 height 14
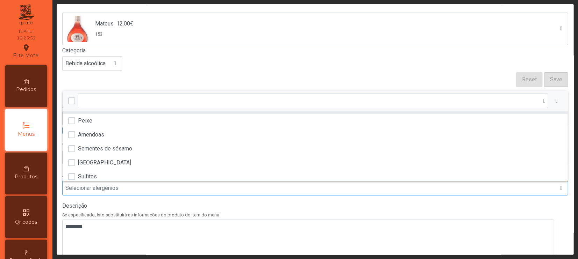
scroll to position [145, 0]
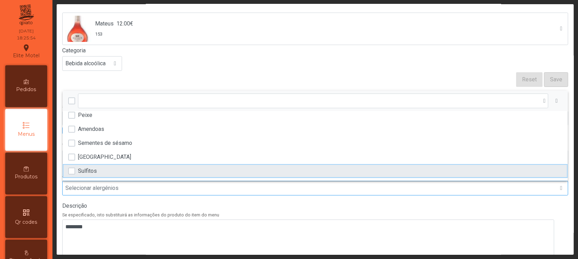
click at [126, 171] on li "Sulfitos" at bounding box center [315, 171] width 505 height 14
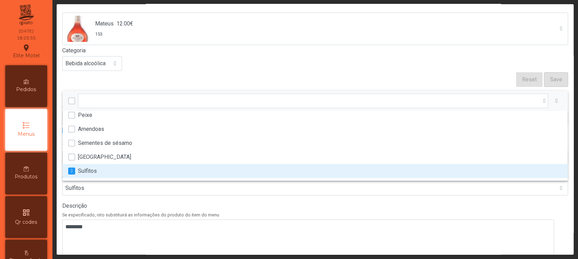
click at [221, 80] on form "Mateus 12.00€ 153 Categoria Bebida alcoólica Reset Save" at bounding box center [315, 50] width 506 height 74
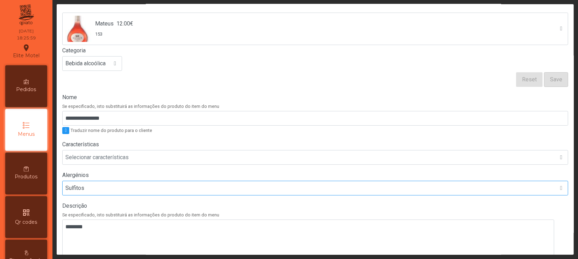
click at [110, 193] on div "Sulfitos" at bounding box center [309, 188] width 492 height 14
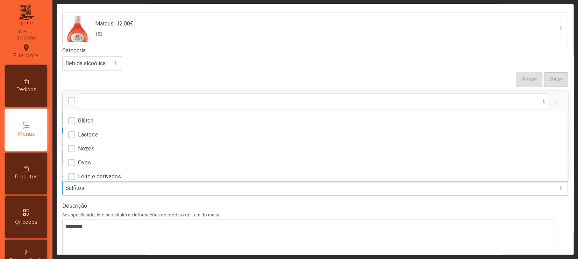
click at [110, 193] on div "Sulfitos" at bounding box center [309, 188] width 492 height 14
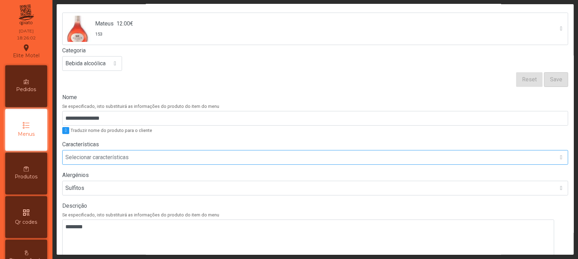
click at [121, 158] on div "Selecionar características" at bounding box center [309, 158] width 492 height 14
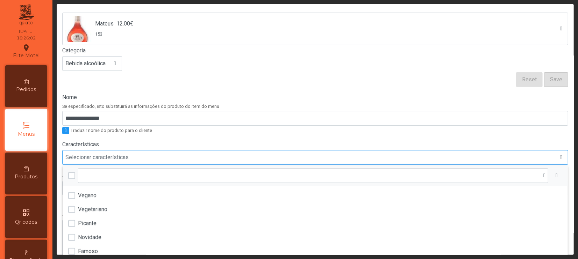
scroll to position [5, 35]
click at [121, 158] on div "Selecionar características" at bounding box center [309, 158] width 492 height 14
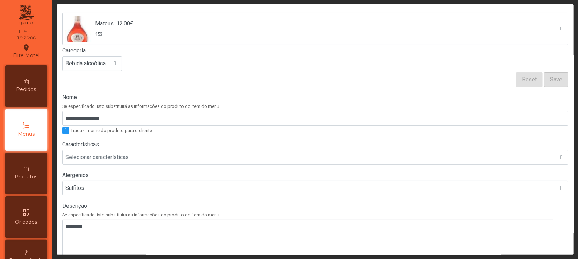
scroll to position [0, 0]
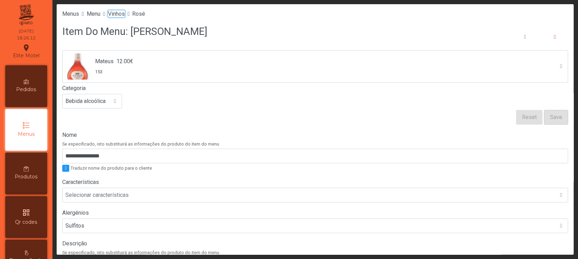
click at [125, 15] on span "Vinhos" at bounding box center [116, 13] width 17 height 7
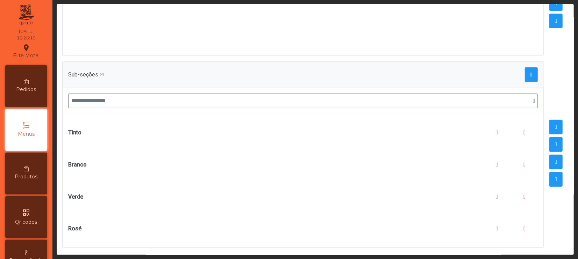
scroll to position [178, 0]
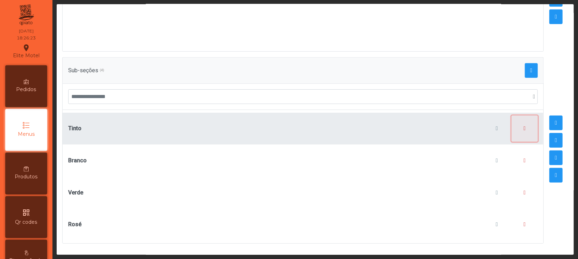
click at [477, 118] on button "button" at bounding box center [524, 129] width 27 height 27
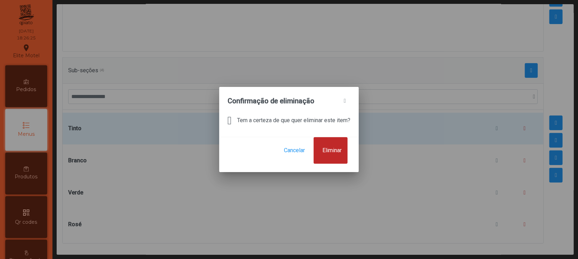
click at [332, 154] on span "Eliminar" at bounding box center [331, 150] width 19 height 8
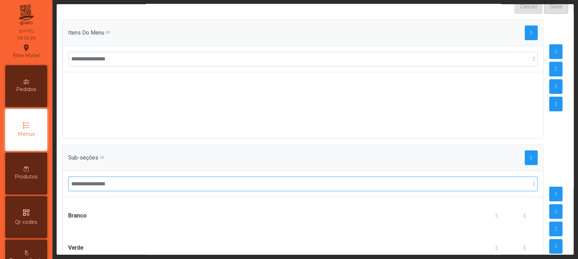
scroll to position [146, 0]
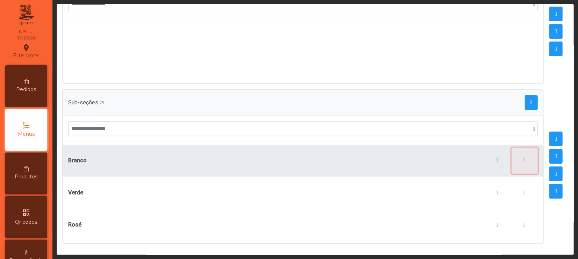
click at [477, 158] on span "button" at bounding box center [524, 161] width 2 height 6
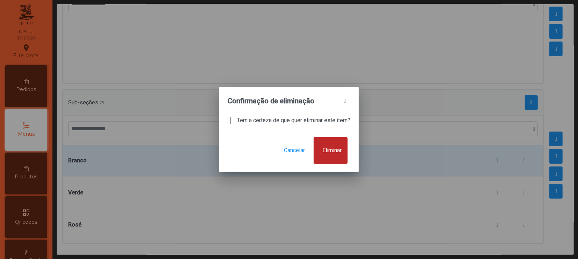
click at [346, 149] on button "Eliminar" at bounding box center [330, 150] width 34 height 27
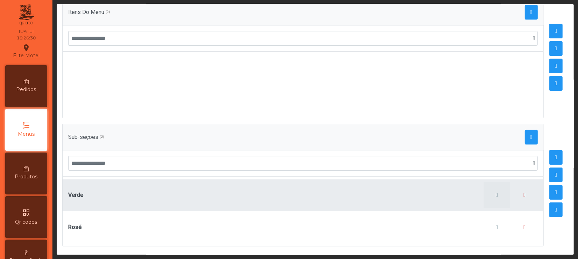
scroll to position [114, 0]
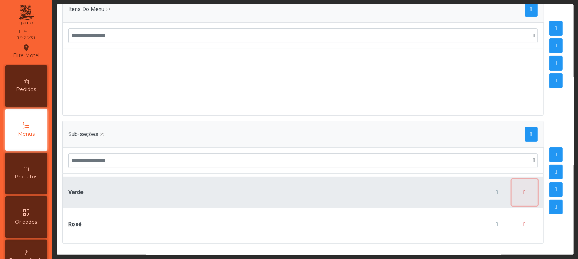
click at [477, 182] on button "button" at bounding box center [524, 193] width 27 height 27
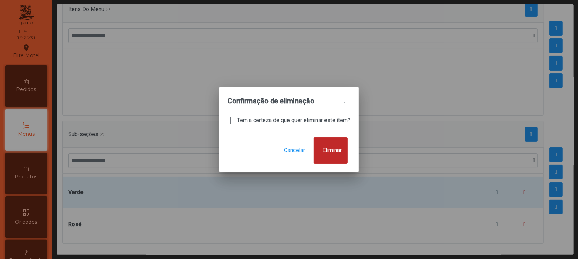
click at [341, 151] on span "Eliminar" at bounding box center [331, 150] width 19 height 8
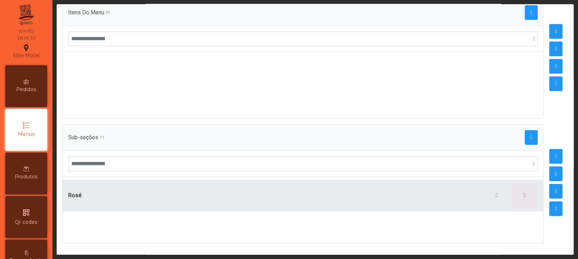
scroll to position [110, 0]
click at [477, 193] on span "button" at bounding box center [524, 196] width 2 height 6
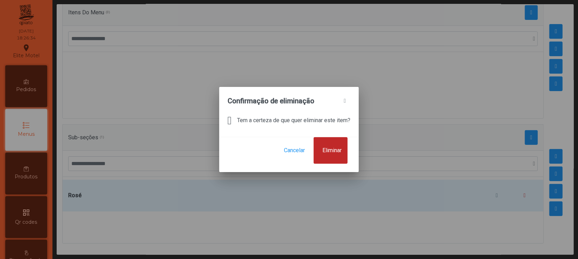
click at [345, 147] on button "Eliminar" at bounding box center [330, 150] width 34 height 27
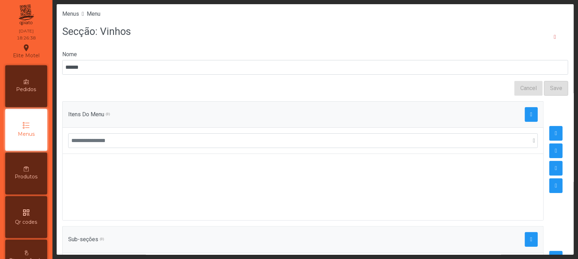
click at [28, 130] on div "Menus" at bounding box center [26, 130] width 42 height 42
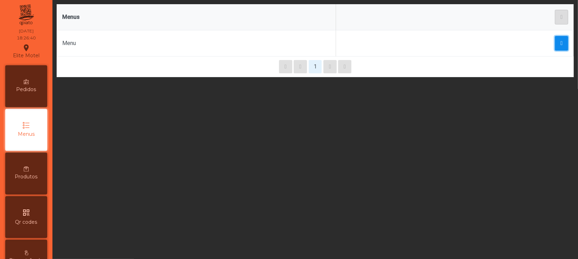
click at [477, 41] on span "button" at bounding box center [561, 44] width 2 height 6
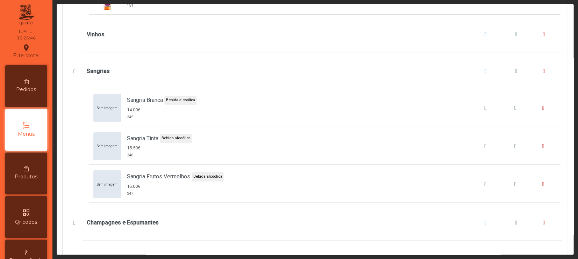
scroll to position [1630, 0]
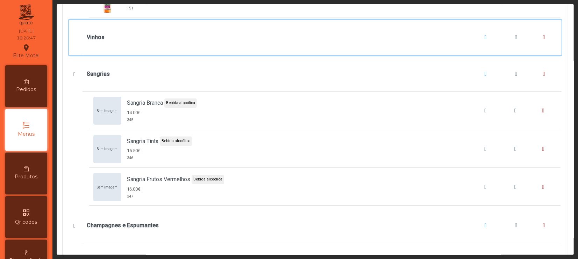
click at [96, 42] on b "Vinhos" at bounding box center [96, 37] width 18 height 8
click at [69, 49] on div "Vinhos" at bounding box center [315, 37] width 492 height 35
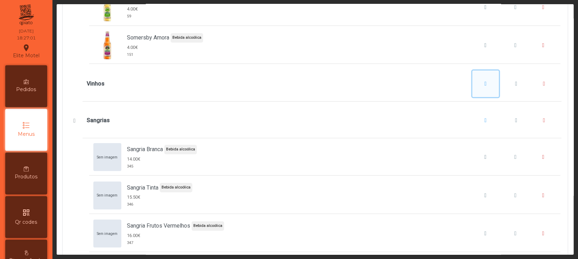
click at [477, 87] on span "Vinhos" at bounding box center [485, 84] width 2 height 6
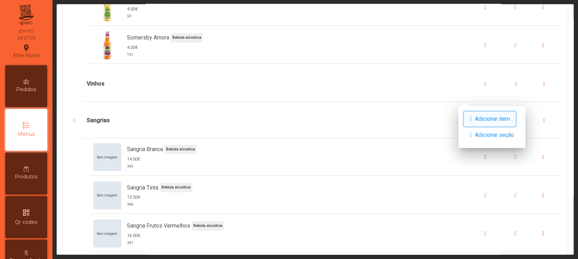
click at [477, 120] on span "Adicionar item" at bounding box center [492, 119] width 35 height 8
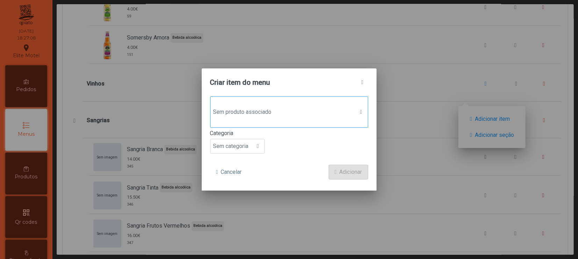
click at [283, 114] on span "Sem produto associado" at bounding box center [282, 112] width 144 height 14
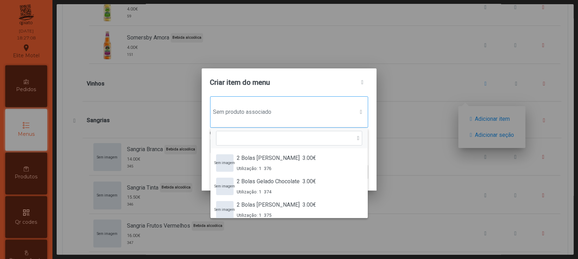
scroll to position [5, 35]
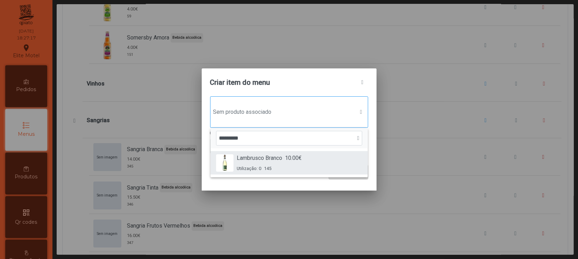
type input "*********"
click at [281, 161] on span "Lambrusco Branco" at bounding box center [259, 158] width 45 height 8
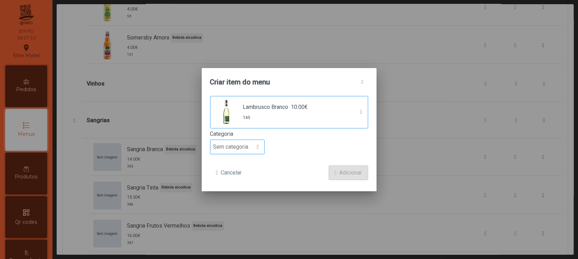
click at [262, 142] on div at bounding box center [257, 147] width 13 height 14
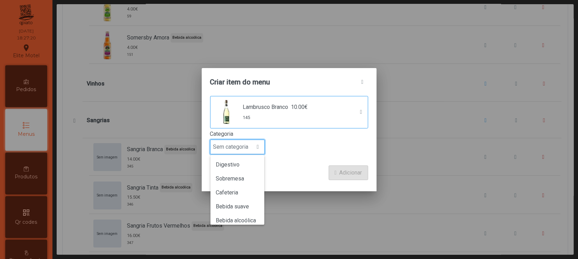
scroll to position [61, 0]
click at [242, 200] on span "Bebida alcoólica" at bounding box center [236, 201] width 40 height 7
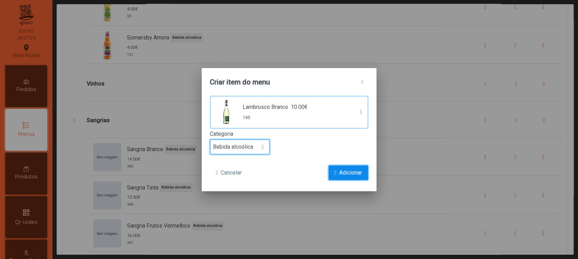
click at [338, 173] on button "Adicionar" at bounding box center [347, 173] width 39 height 15
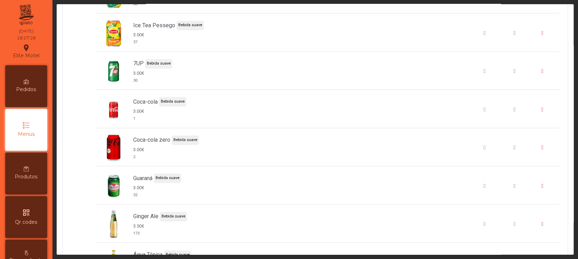
scroll to position [978, 0]
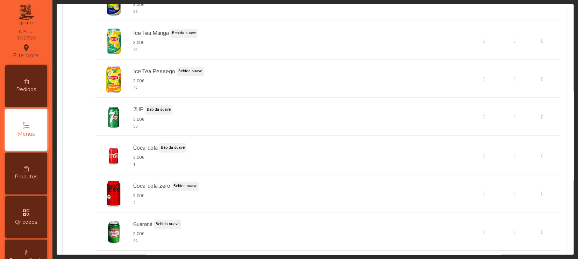
click at [28, 178] on span "Produtos" at bounding box center [26, 176] width 23 height 7
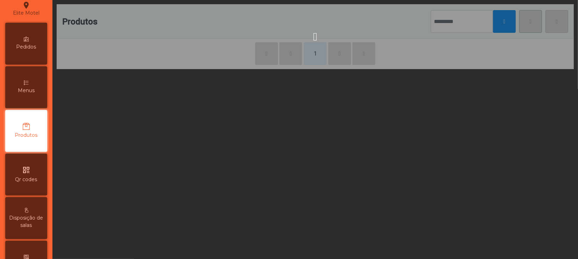
scroll to position [45, 0]
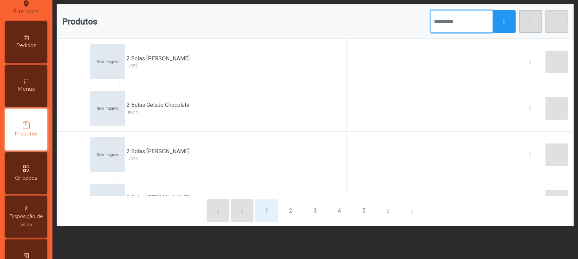
click at [433, 21] on input "text" at bounding box center [461, 21] width 62 height 23
click at [477, 24] on button "button" at bounding box center [504, 21] width 23 height 23
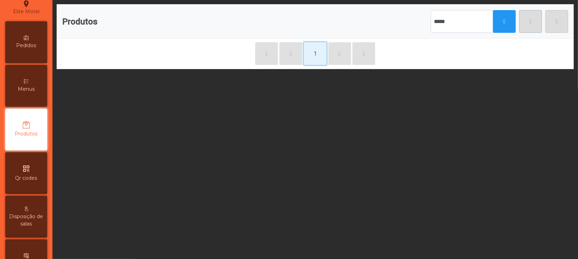
click at [310, 52] on button "1" at bounding box center [315, 53] width 23 height 23
drag, startPoint x: 442, startPoint y: 19, endPoint x: 438, endPoint y: 20, distance: 4.3
click at [438, 18] on input "*****" at bounding box center [461, 21] width 62 height 23
drag, startPoint x: 436, startPoint y: 22, endPoint x: 386, endPoint y: 22, distance: 50.7
click at [386, 22] on div "Produtos *****" at bounding box center [315, 21] width 506 height 23
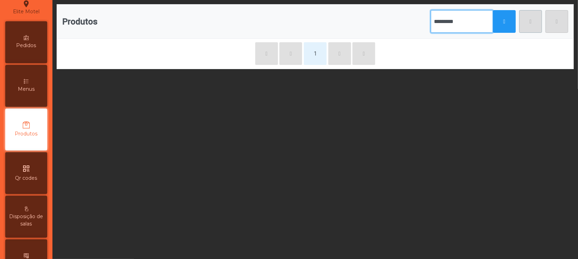
type input "*********"
click at [477, 15] on button "button" at bounding box center [504, 21] width 23 height 23
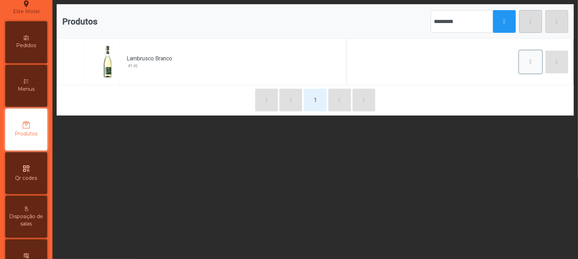
click at [477, 63] on button "button" at bounding box center [530, 62] width 23 height 23
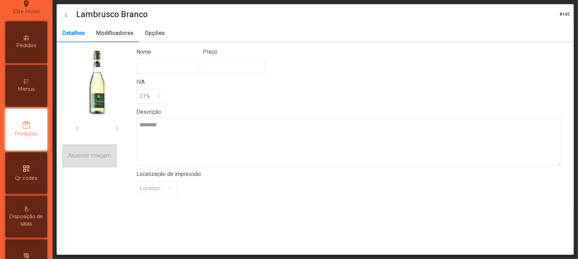
click at [116, 30] on span "Modificadores" at bounding box center [114, 33] width 37 height 6
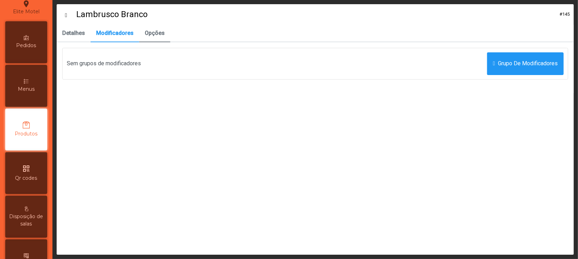
click at [153, 30] on span "Opções" at bounding box center [155, 33] width 20 height 6
click at [106, 36] on span "Modificadores" at bounding box center [114, 33] width 37 height 6
click at [74, 34] on span "Detalhes" at bounding box center [73, 33] width 23 height 6
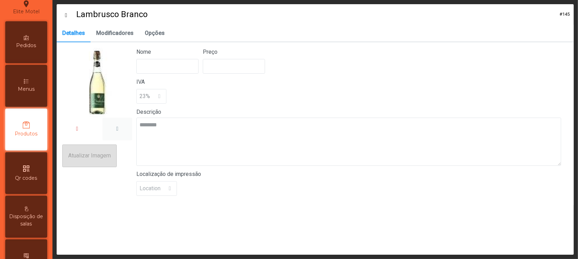
click at [116, 129] on span "button" at bounding box center [117, 129] width 2 height 6
click at [150, 33] on span "Opções" at bounding box center [155, 33] width 20 height 6
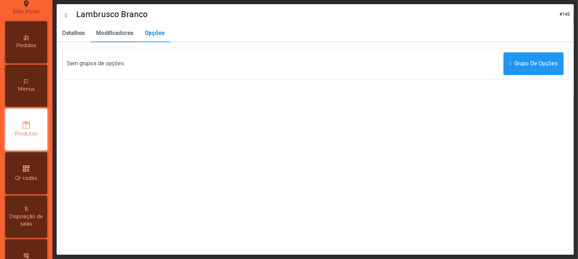
click at [123, 34] on span "Modificadores" at bounding box center [114, 33] width 37 height 6
click at [72, 40] on link "Detalhes" at bounding box center [74, 33] width 34 height 17
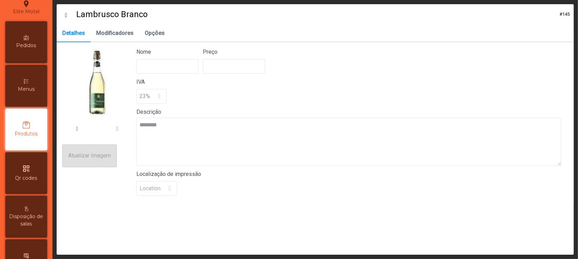
click at [184, 55] on div "Nome" at bounding box center [167, 61] width 62 height 26
click at [63, 12] on h4 "Lambrusco Branco #145" at bounding box center [315, 14] width 508 height 12
click at [70, 13] on icon at bounding box center [70, 16] width 11 height 6
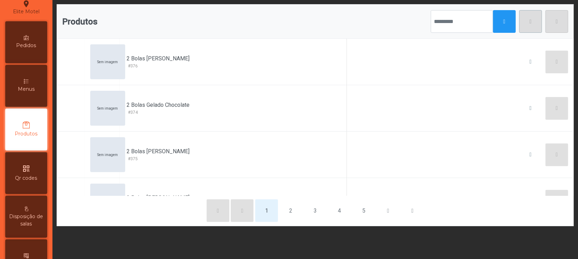
click at [477, 21] on p-button at bounding box center [556, 21] width 23 height 23
click at [20, 129] on div "Produtos" at bounding box center [26, 130] width 42 height 42
click at [477, 59] on button "button" at bounding box center [530, 62] width 23 height 23
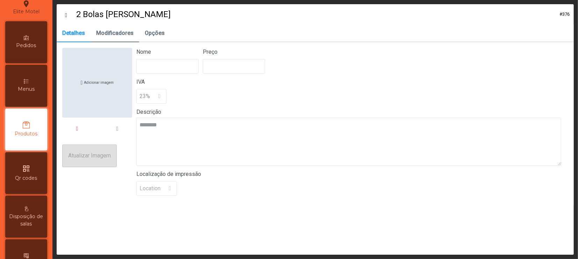
click at [120, 32] on span "Modificadores" at bounding box center [114, 33] width 37 height 6
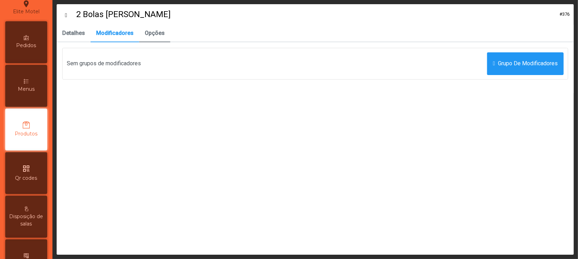
click at [151, 34] on span "Opções" at bounding box center [155, 33] width 20 height 6
drag, startPoint x: 66, startPoint y: 32, endPoint x: 70, endPoint y: 32, distance: 3.8
click at [69, 32] on span "Detalhes" at bounding box center [73, 33] width 23 height 6
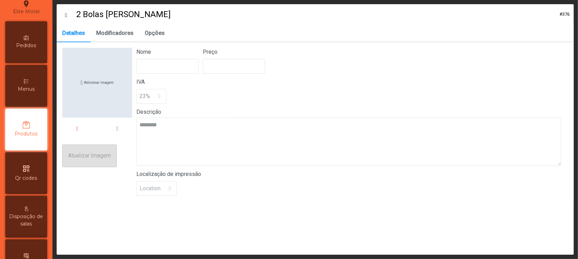
click at [70, 13] on icon at bounding box center [70, 16] width 11 height 6
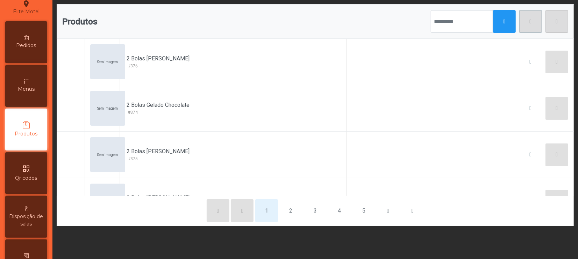
click at [477, 22] on p-button at bounding box center [556, 21] width 23 height 23
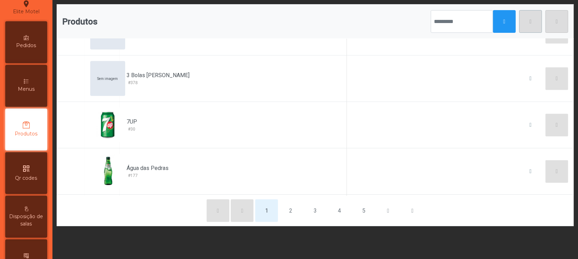
scroll to position [308, 0]
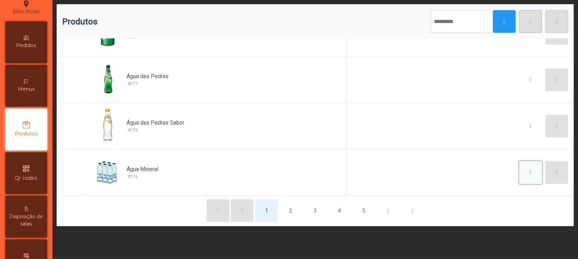
click at [477, 167] on button "button" at bounding box center [530, 172] width 23 height 23
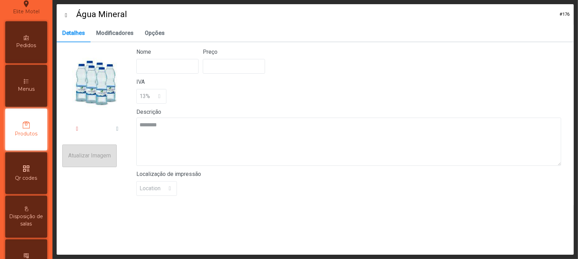
click at [63, 13] on h4 "Água Mineral #176" at bounding box center [315, 14] width 508 height 12
click at [69, 13] on icon at bounding box center [70, 16] width 11 height 6
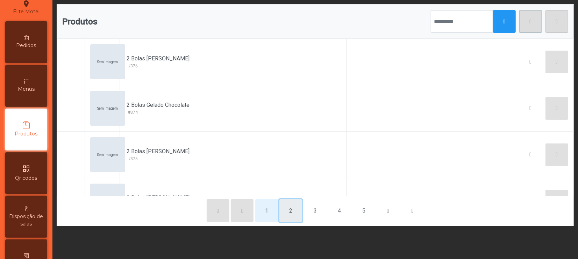
click at [290, 209] on button "2" at bounding box center [290, 211] width 23 height 23
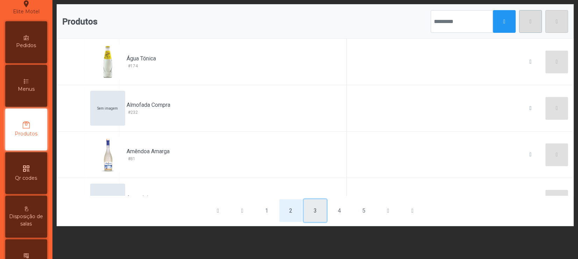
click at [305, 208] on button "3" at bounding box center [315, 211] width 23 height 23
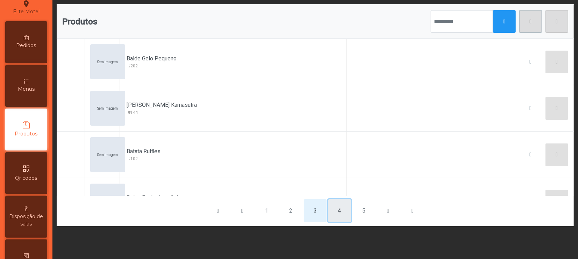
click at [333, 209] on button "4" at bounding box center [339, 211] width 23 height 23
click at [357, 209] on button "6" at bounding box center [363, 211] width 23 height 23
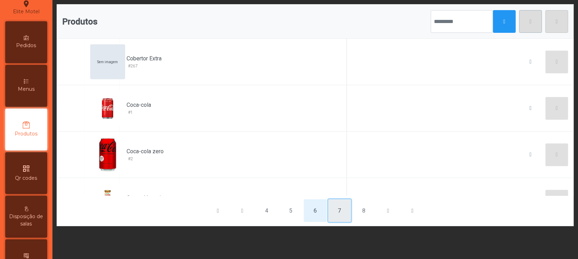
click at [342, 209] on button "7" at bounding box center [339, 211] width 23 height 23
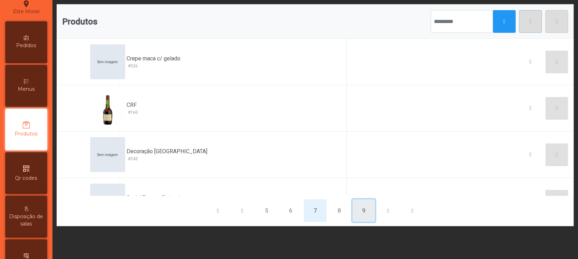
click at [361, 209] on button "9" at bounding box center [363, 211] width 23 height 23
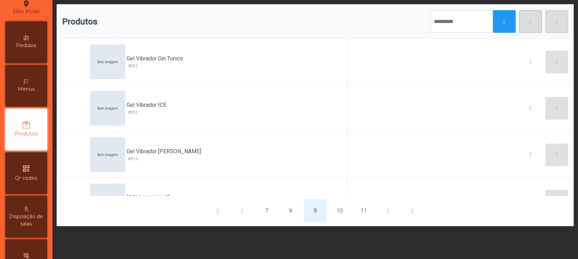
click at [29, 87] on span "Menus" at bounding box center [26, 89] width 17 height 7
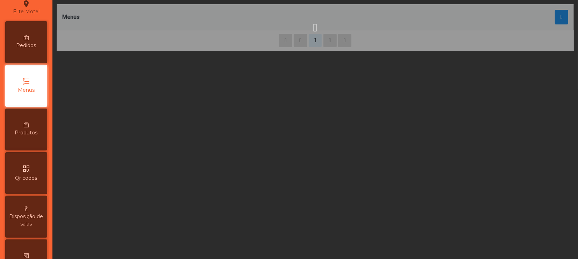
scroll to position [1, 0]
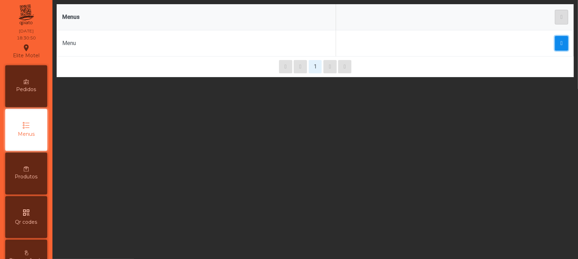
click at [477, 45] on span "button" at bounding box center [561, 44] width 2 height 6
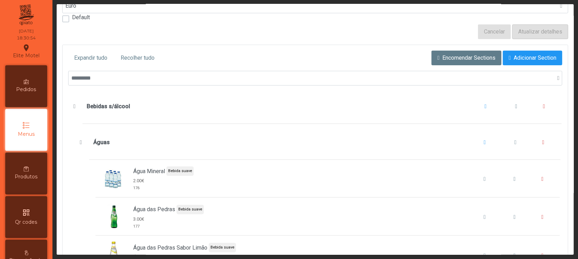
scroll to position [93, 0]
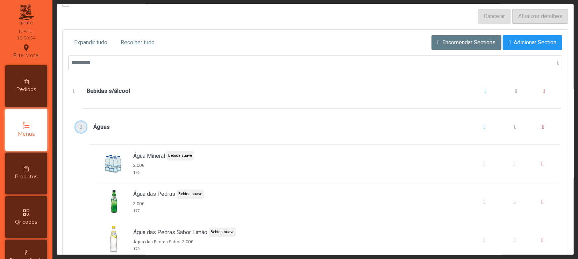
click at [80, 125] on span "Águas" at bounding box center [80, 127] width 7 height 6
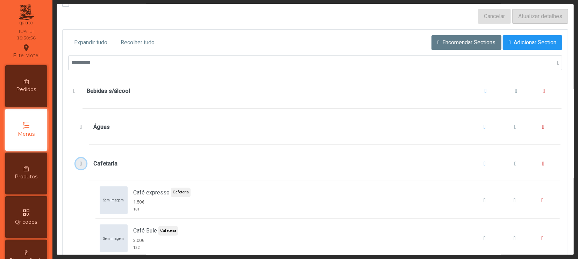
click at [76, 167] on button "Cafetaria" at bounding box center [80, 163] width 11 height 11
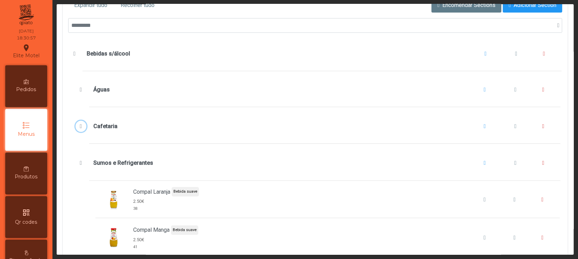
scroll to position [140, 0]
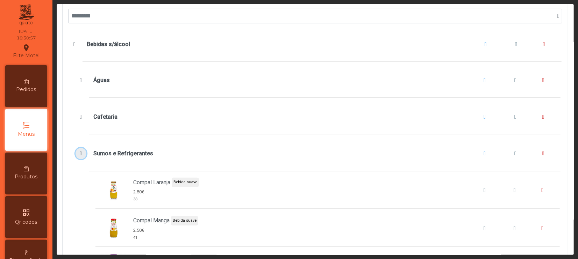
click at [80, 155] on span "Sumos e Refrigerantes" at bounding box center [80, 154] width 7 height 6
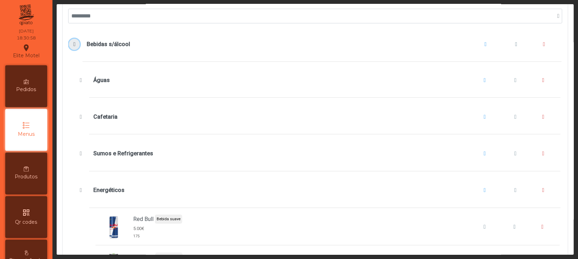
click at [74, 43] on span "Bebidas s/álcool" at bounding box center [74, 45] width 7 height 6
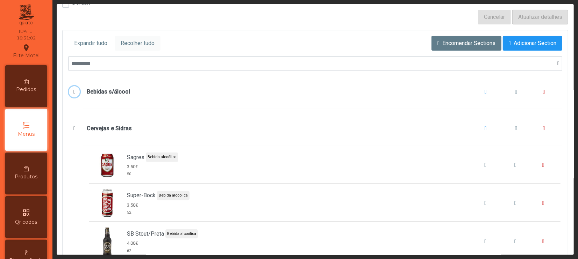
scroll to position [93, 0]
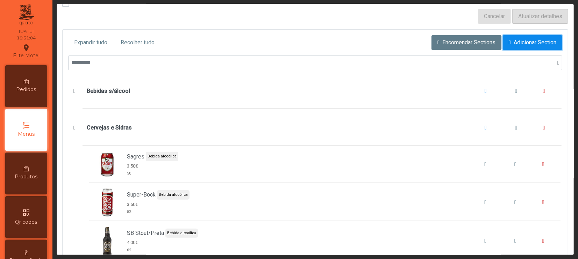
click at [477, 41] on span "Adicionar Section" at bounding box center [534, 42] width 43 height 8
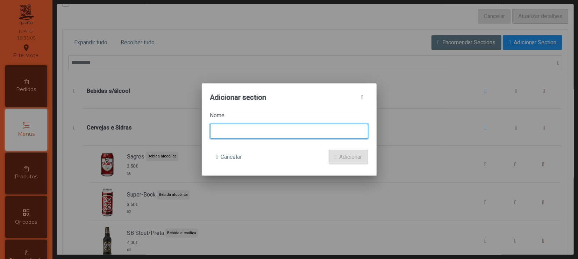
click at [262, 131] on input at bounding box center [289, 131] width 158 height 15
type input "**********"
click at [328, 150] on button "Adicionar" at bounding box center [347, 157] width 39 height 15
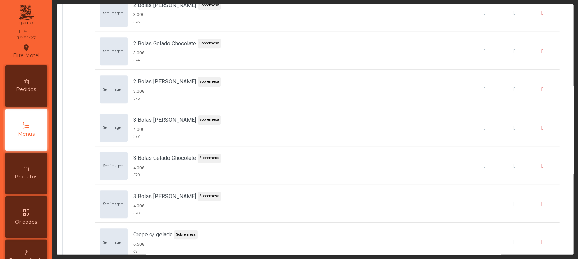
scroll to position [8006, 0]
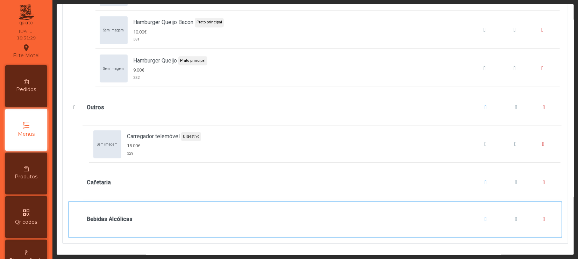
click at [108, 209] on b "Bebidas Alcólicas" at bounding box center [110, 219] width 46 height 8
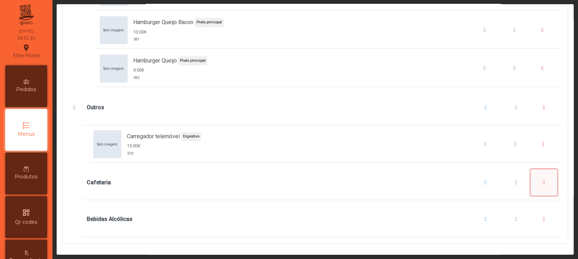
click at [477, 180] on span "Cafetaria" at bounding box center [544, 183] width 2 height 6
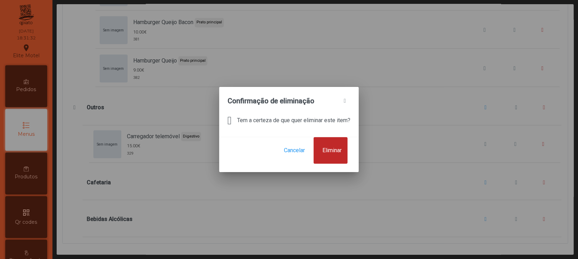
click at [325, 147] on button "Eliminar" at bounding box center [330, 150] width 34 height 27
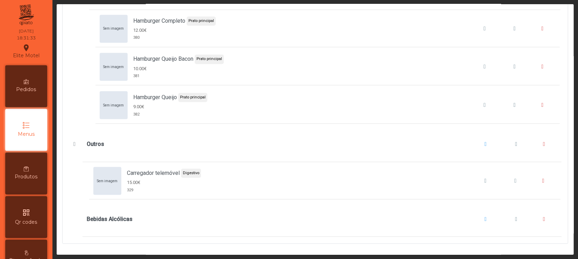
scroll to position [7969, 0]
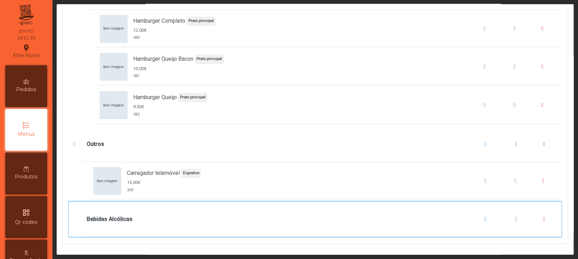
click at [303, 207] on div "Bebidas Alcólicas" at bounding box center [322, 219] width 470 height 27
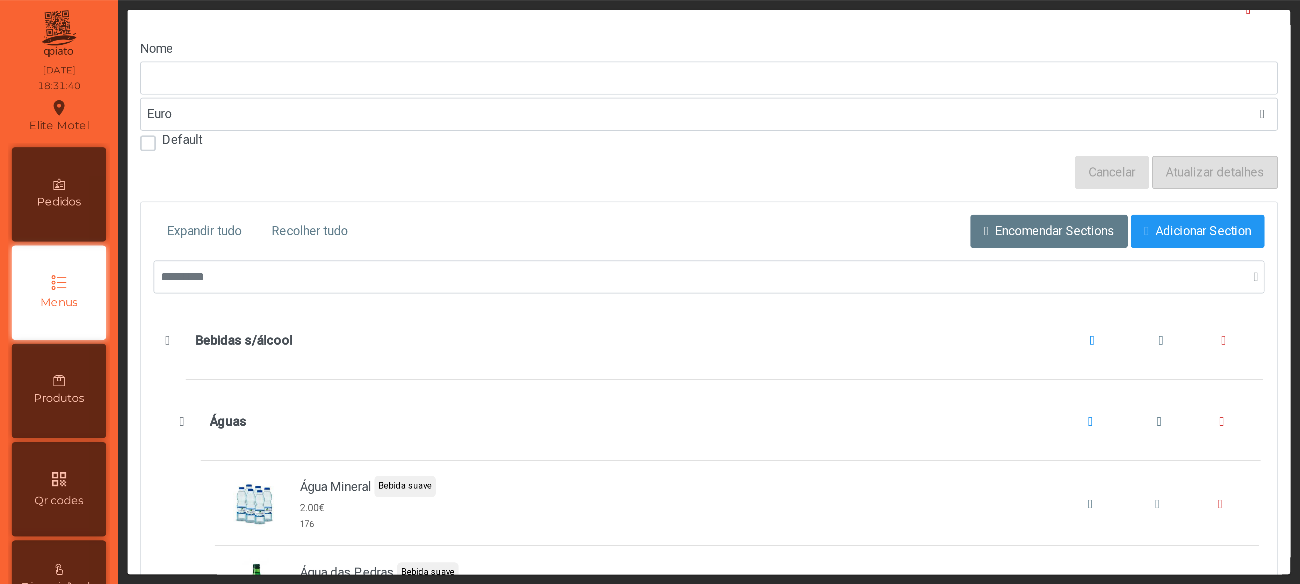
scroll to position [0, 0]
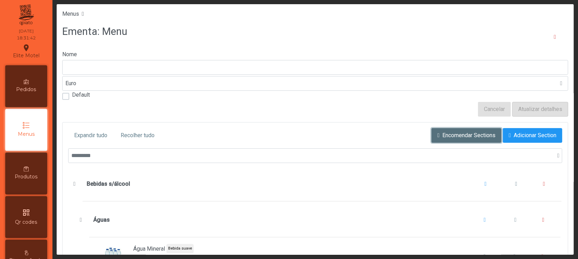
click at [450, 131] on button "Encomendar Sections" at bounding box center [466, 135] width 70 height 15
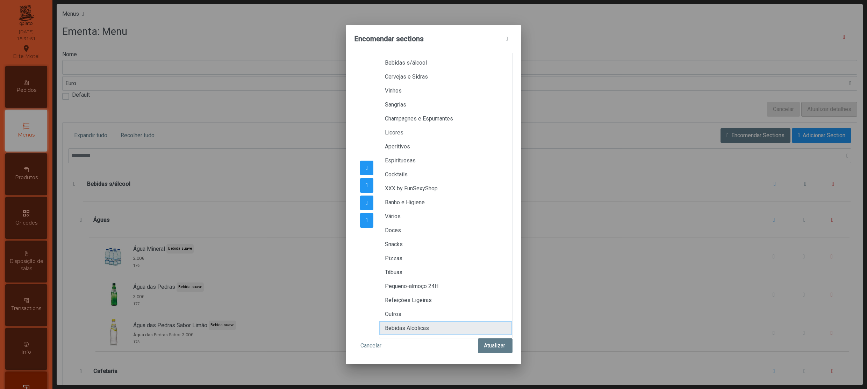
click at [409, 209] on li "Bebidas Alcólicas" at bounding box center [445, 328] width 133 height 14
click at [368, 172] on button "button" at bounding box center [366, 168] width 13 height 15
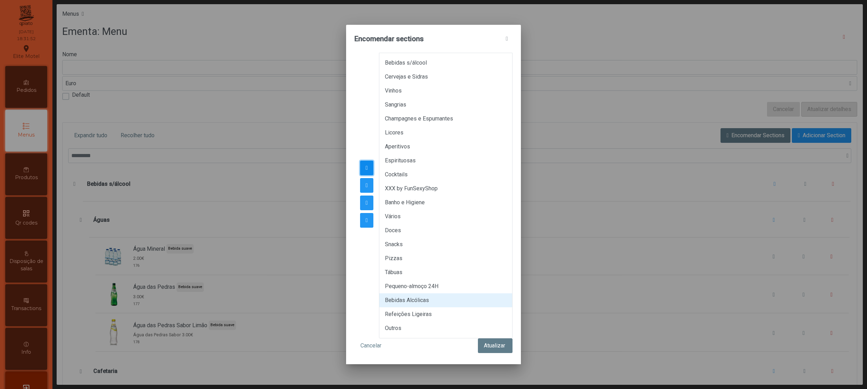
click at [368, 172] on button "button" at bounding box center [366, 168] width 13 height 15
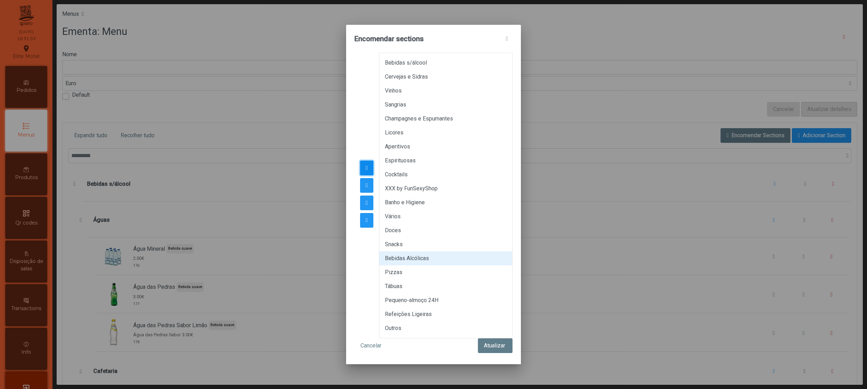
click at [368, 172] on button "button" at bounding box center [366, 168] width 13 height 15
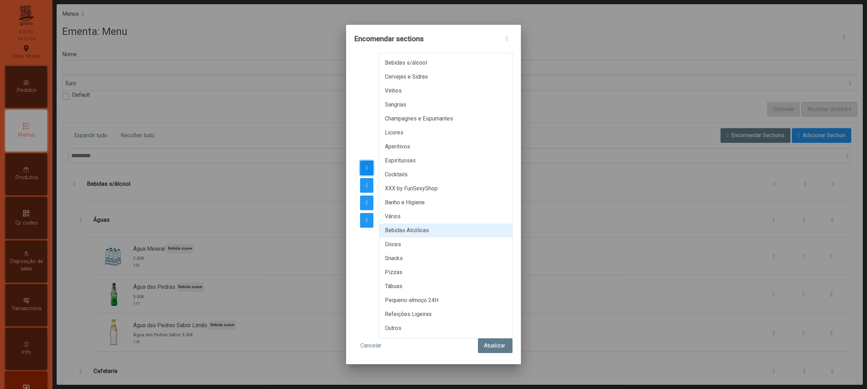
click at [368, 172] on button "button" at bounding box center [366, 168] width 13 height 15
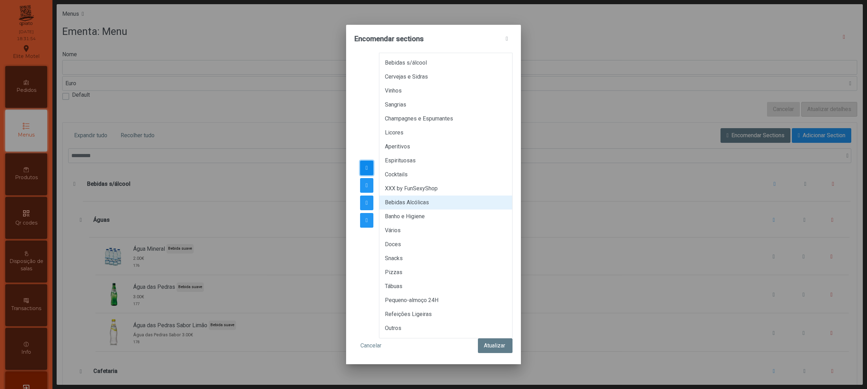
click at [368, 172] on button "button" at bounding box center [366, 168] width 13 height 15
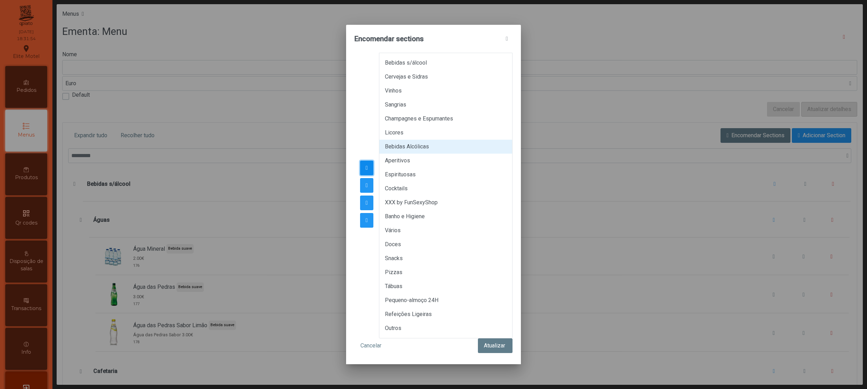
click at [368, 172] on button "button" at bounding box center [366, 168] width 13 height 15
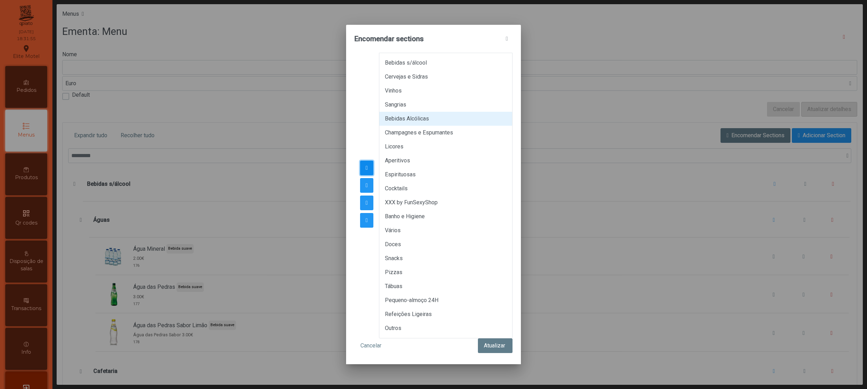
click at [368, 172] on button "button" at bounding box center [366, 168] width 13 height 15
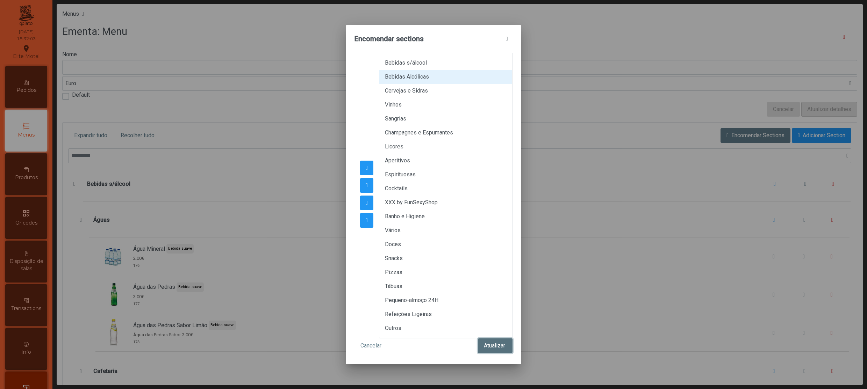
click at [477, 209] on button "Atualizar" at bounding box center [495, 346] width 35 height 15
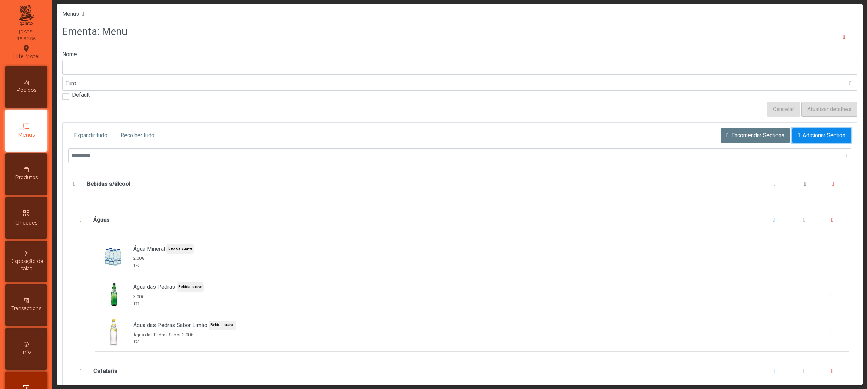
click at [477, 143] on button "Adicionar Section" at bounding box center [820, 135] width 59 height 15
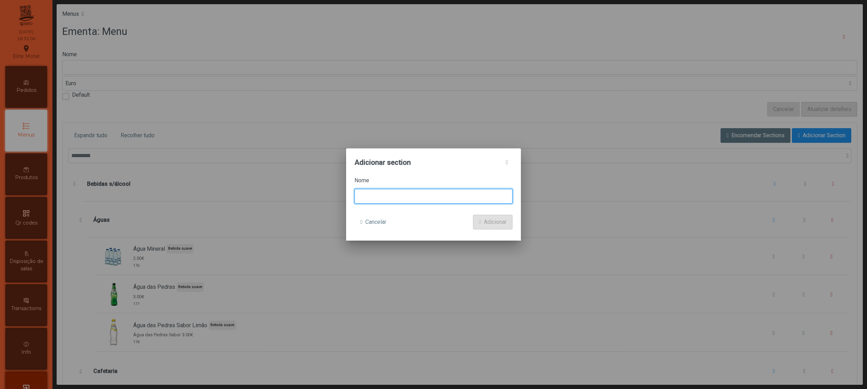
click at [399, 194] on input at bounding box center [433, 196] width 158 height 15
drag, startPoint x: 399, startPoint y: 198, endPoint x: 329, endPoint y: 189, distance: 70.5
click at [329, 189] on div "Adicionar section Nome ******* Cancelar Adicionar" at bounding box center [433, 194] width 867 height 389
type input "*"
click at [477, 157] on button "button" at bounding box center [506, 162] width 11 height 11
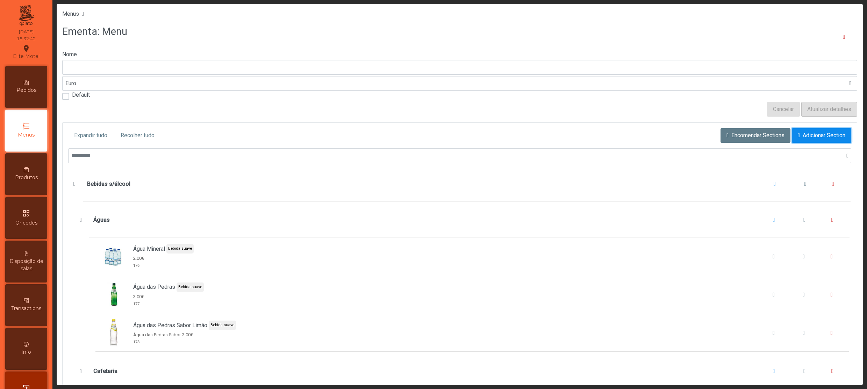
click at [477, 133] on button "Adicionar Section" at bounding box center [820, 135] width 59 height 15
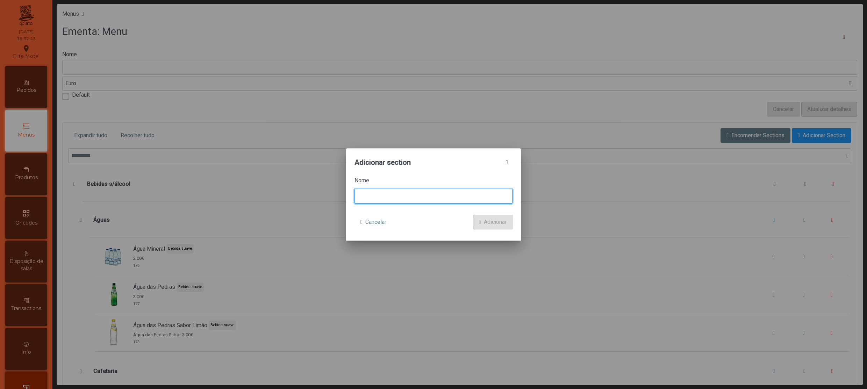
click at [377, 192] on input at bounding box center [433, 196] width 158 height 15
type input "*******"
click at [477, 209] on span "submit" at bounding box center [480, 222] width 2 height 6
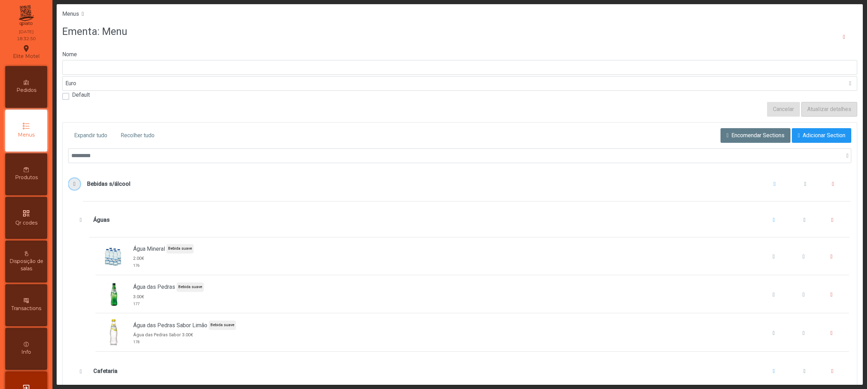
click at [78, 187] on span "Bebidas s/álcool" at bounding box center [74, 184] width 7 height 6
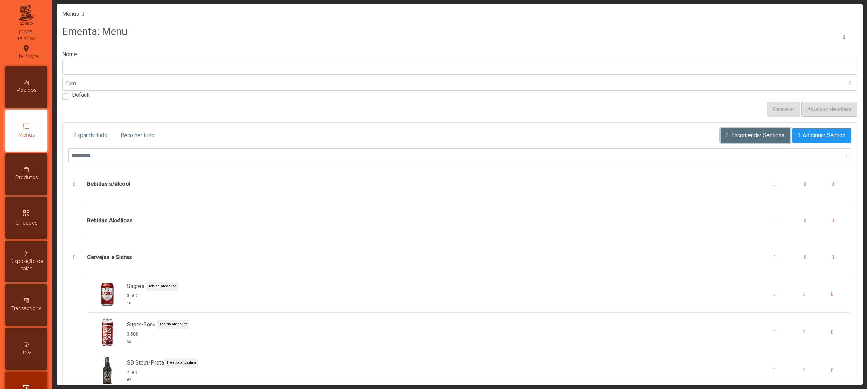
click at [477, 137] on span "Encomendar Sections" at bounding box center [757, 135] width 53 height 8
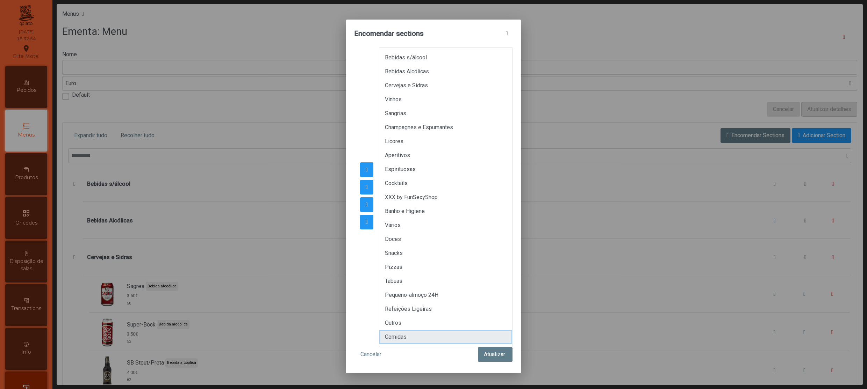
click at [412, 209] on li "Comidas" at bounding box center [445, 337] width 133 height 14
click at [365, 170] on span "button" at bounding box center [366, 170] width 2 height 6
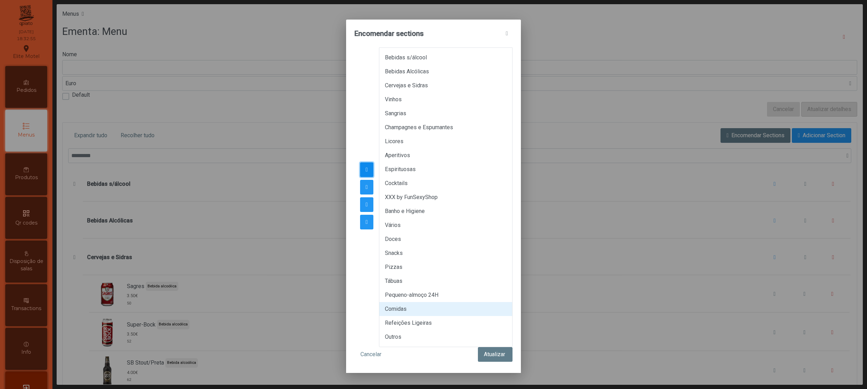
click at [365, 170] on span "button" at bounding box center [366, 170] width 2 height 6
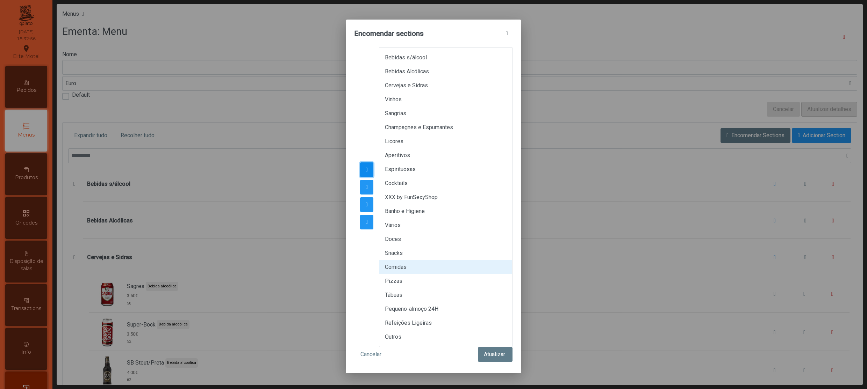
click at [365, 170] on span "button" at bounding box center [366, 170] width 2 height 6
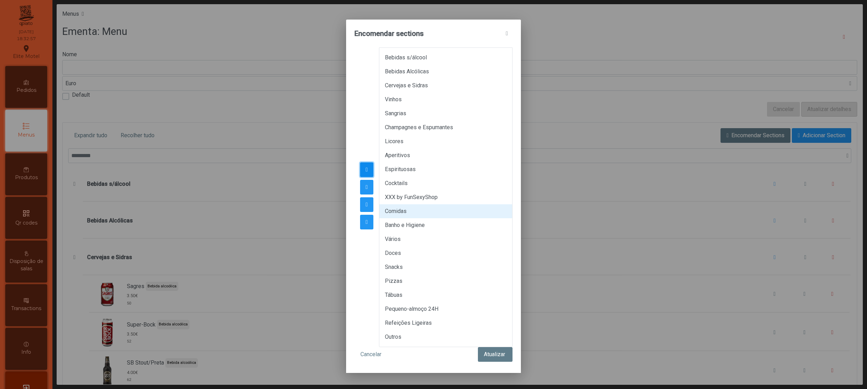
click at [365, 170] on span "button" at bounding box center [366, 170] width 2 height 6
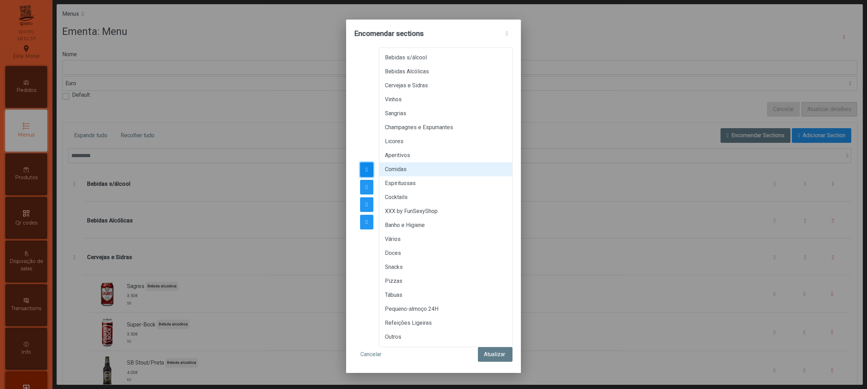
click at [365, 170] on span "button" at bounding box center [366, 170] width 2 height 6
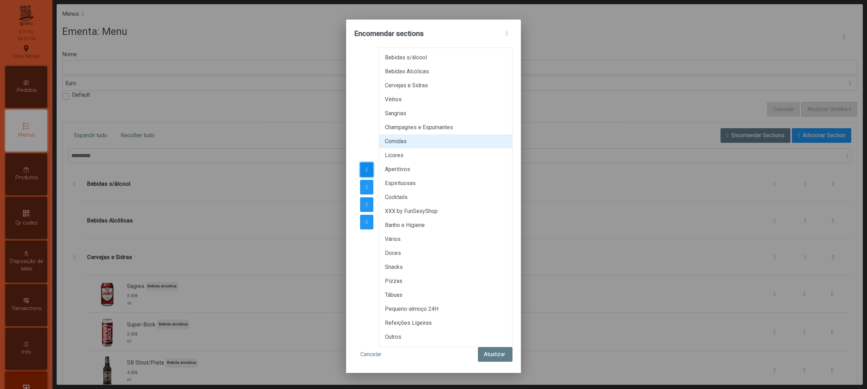
click at [365, 170] on span "button" at bounding box center [366, 170] width 2 height 6
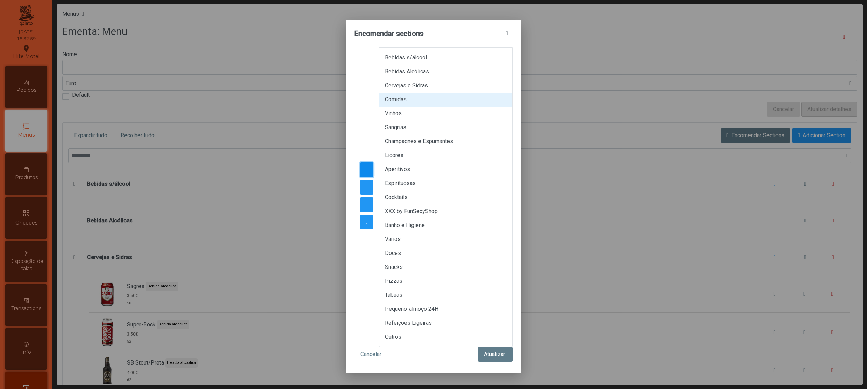
click at [365, 170] on span "button" at bounding box center [366, 170] width 2 height 6
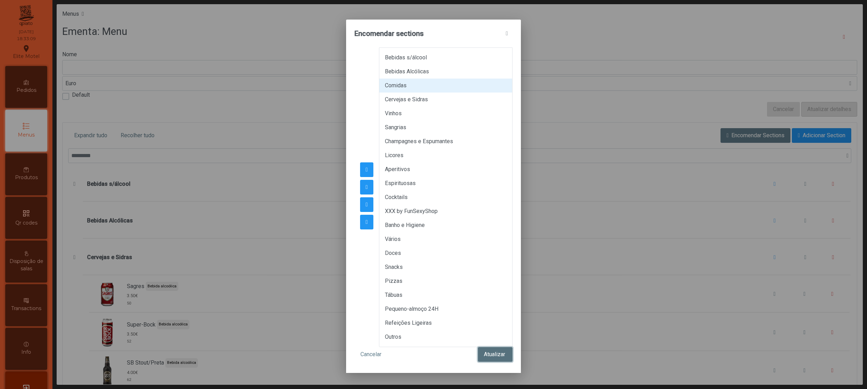
click at [477, 209] on button "Atualizar" at bounding box center [495, 354] width 35 height 15
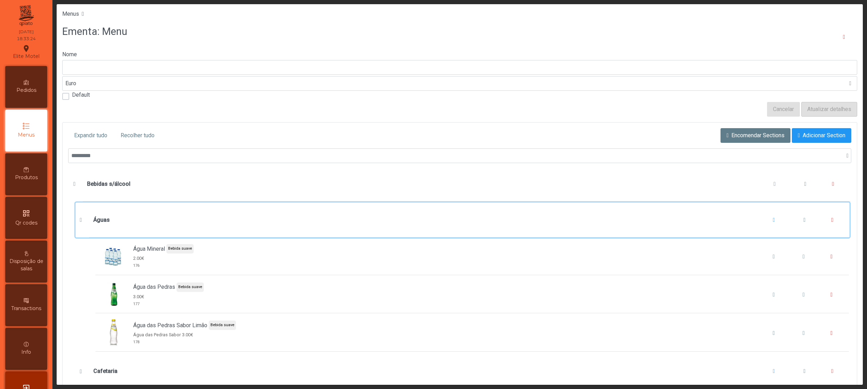
click at [135, 209] on div "Águas" at bounding box center [469, 220] width 752 height 27
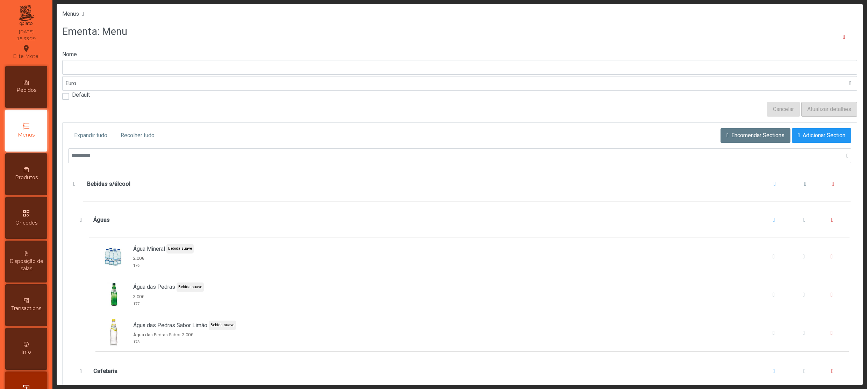
click at [71, 184] on button "Bebidas s/álcool" at bounding box center [74, 184] width 11 height 11
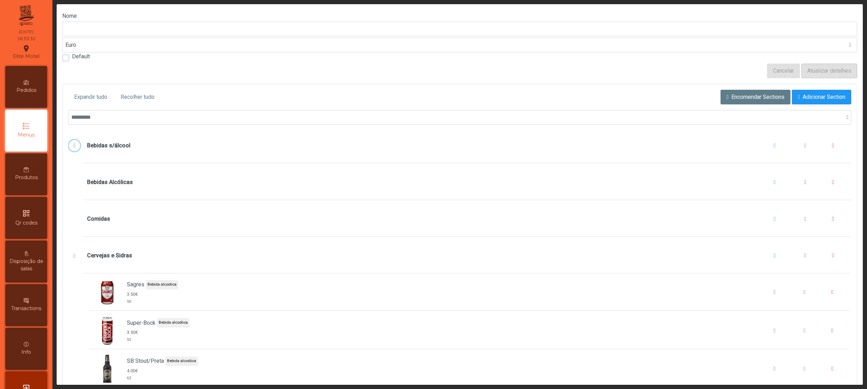
scroll to position [70, 0]
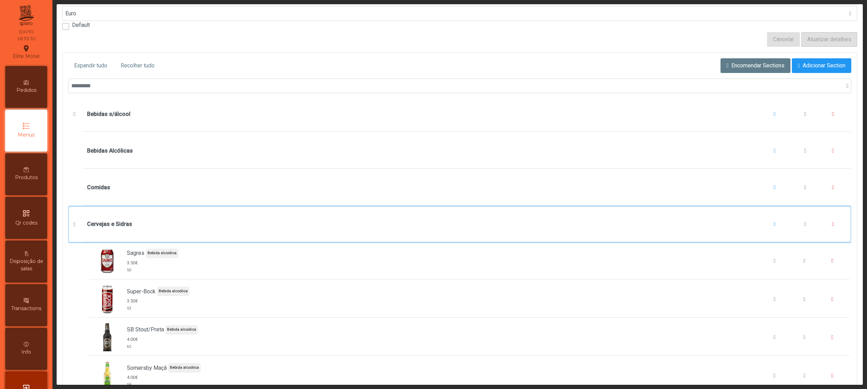
click at [184, 209] on div "Cervejas e Sidras" at bounding box center [466, 224] width 759 height 27
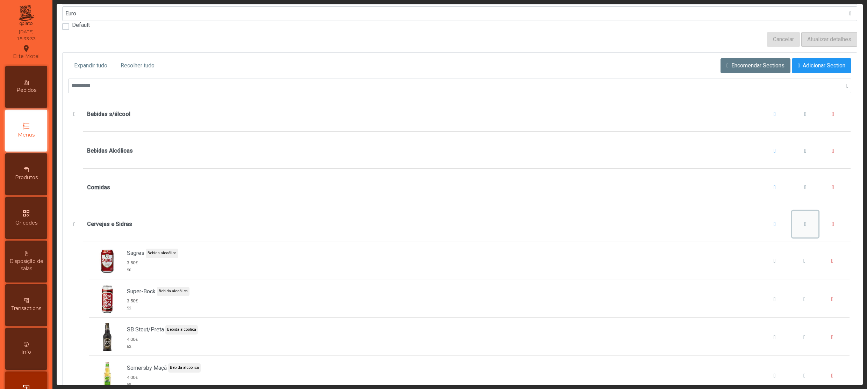
click at [477, 209] on span "Cervejas e Sidras" at bounding box center [805, 225] width 2 height 6
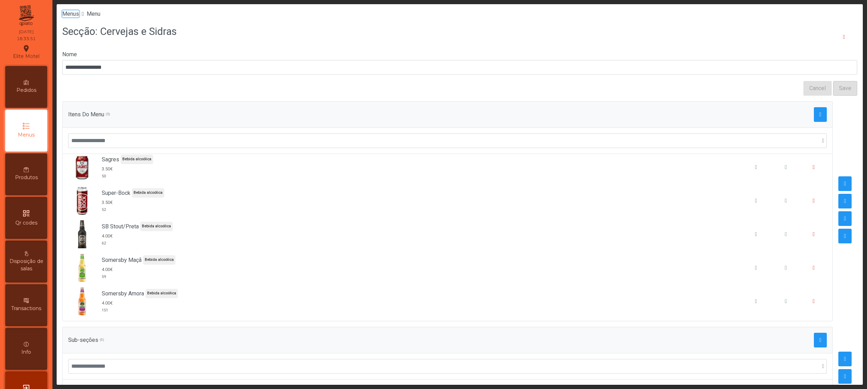
click at [73, 14] on span "Menus" at bounding box center [70, 13] width 17 height 7
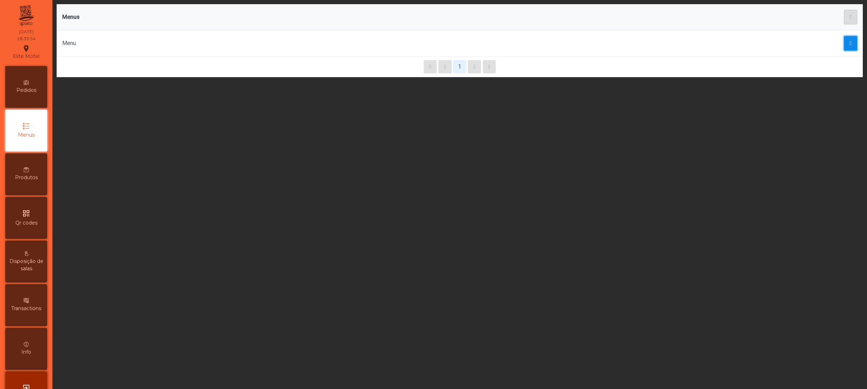
click at [477, 46] on button "button" at bounding box center [850, 43] width 13 height 15
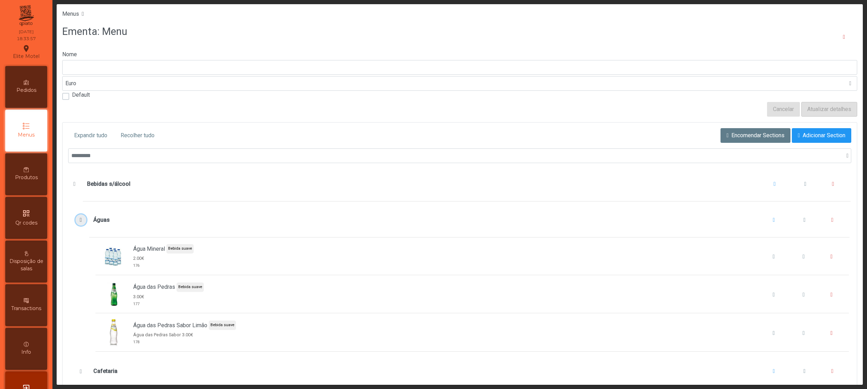
click at [80, 209] on span "Águas" at bounding box center [80, 220] width 7 height 6
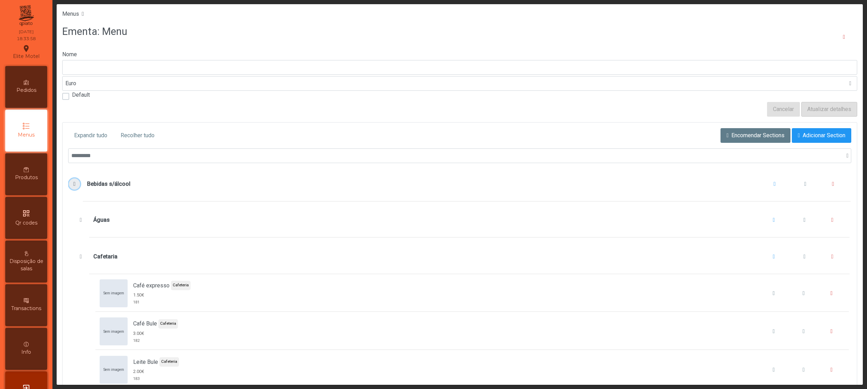
click at [73, 182] on button "Bebidas s/álcool" at bounding box center [74, 184] width 11 height 11
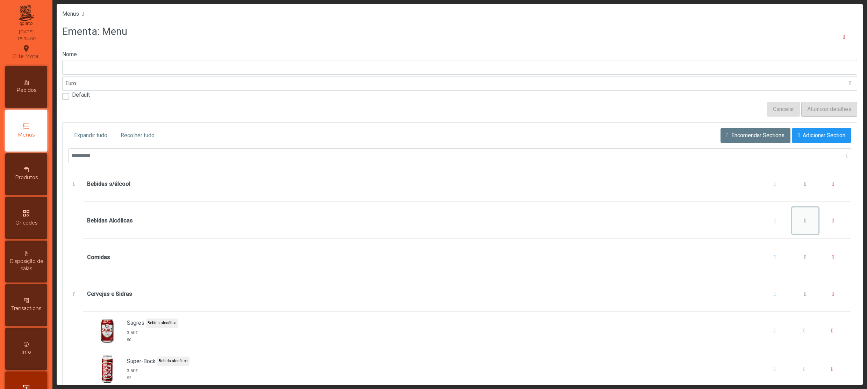
click at [477, 209] on button "Bebidas Alcólicas" at bounding box center [805, 221] width 27 height 27
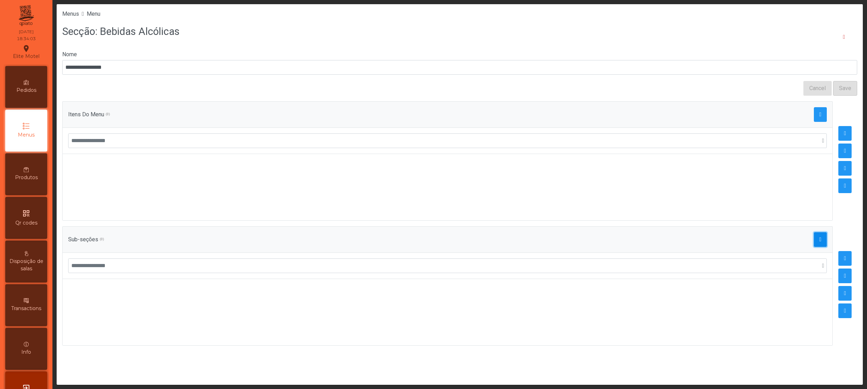
click at [477, 209] on button "button" at bounding box center [819, 239] width 13 height 15
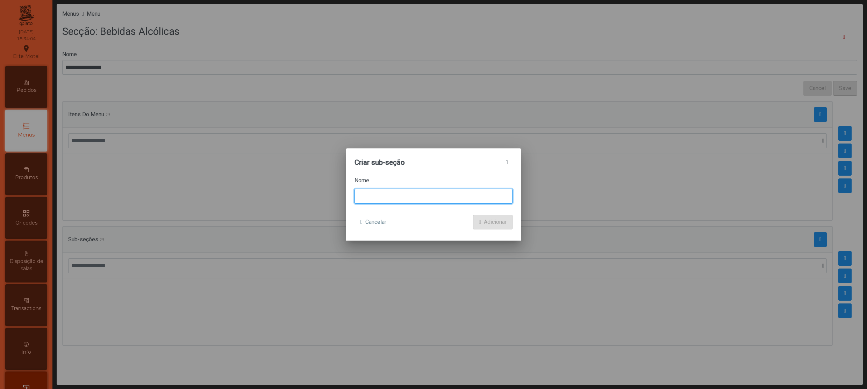
click at [463, 197] on input at bounding box center [433, 196] width 158 height 15
type input "*******"
click at [473, 209] on button "Adicionar" at bounding box center [492, 222] width 39 height 15
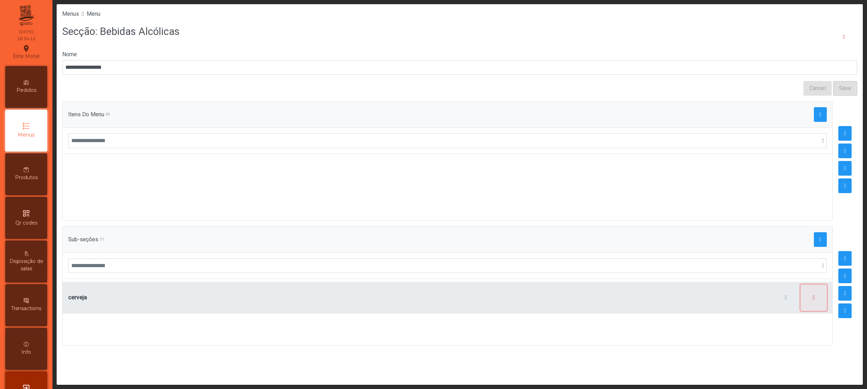
click at [477, 209] on button "button" at bounding box center [813, 298] width 27 height 27
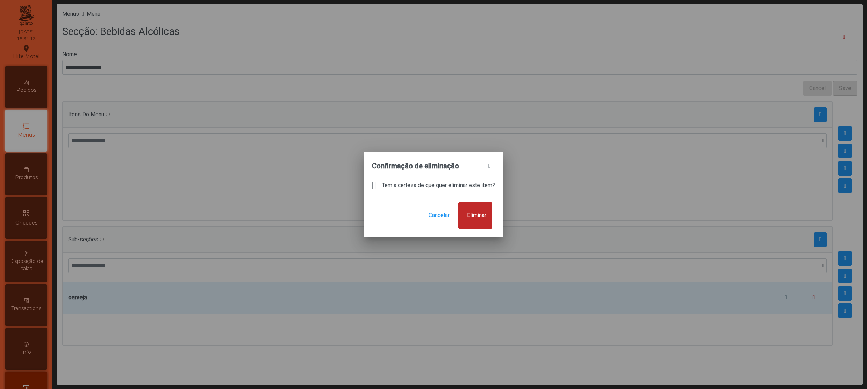
click at [477, 209] on span "Eliminar" at bounding box center [476, 215] width 19 height 8
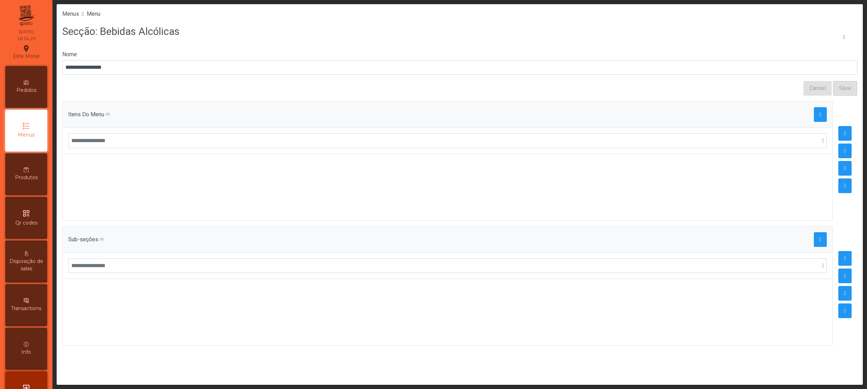
click at [31, 136] on span "Menus" at bounding box center [26, 134] width 17 height 7
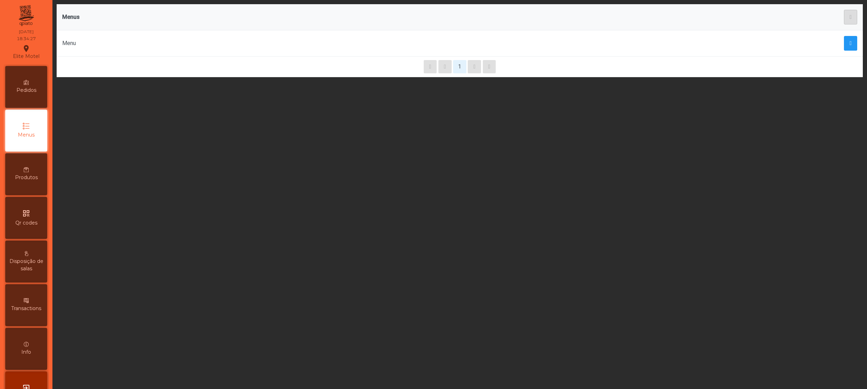
click at [30, 123] on icon at bounding box center [26, 126] width 7 height 7
click at [477, 45] on button "button" at bounding box center [850, 43] width 13 height 15
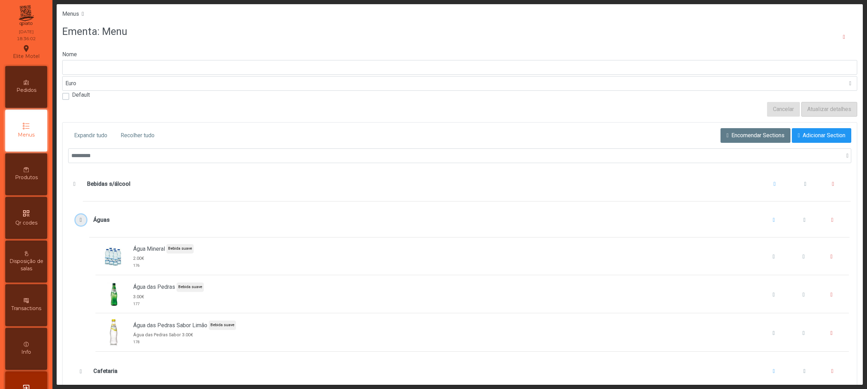
click at [80, 209] on span "Águas" at bounding box center [80, 220] width 7 height 6
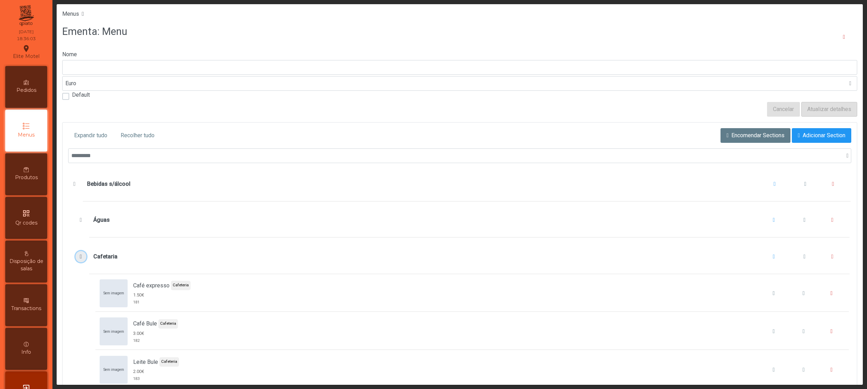
click at [81, 209] on span "Cafetaria" at bounding box center [80, 257] width 7 height 6
click at [79, 209] on span "Sumos e Refrigerantes" at bounding box center [80, 294] width 7 height 6
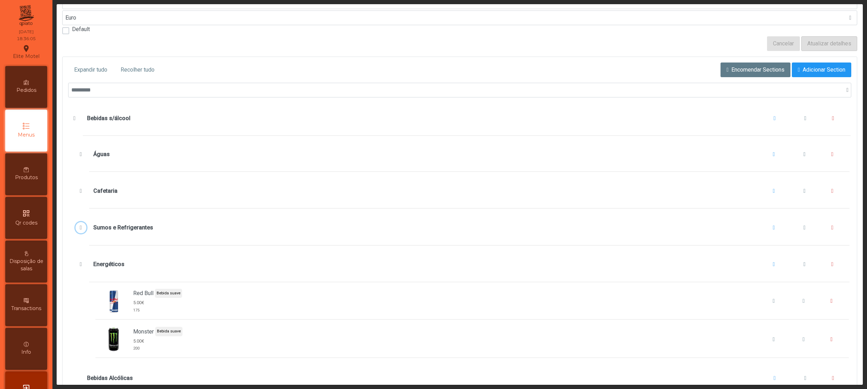
scroll to position [140, 0]
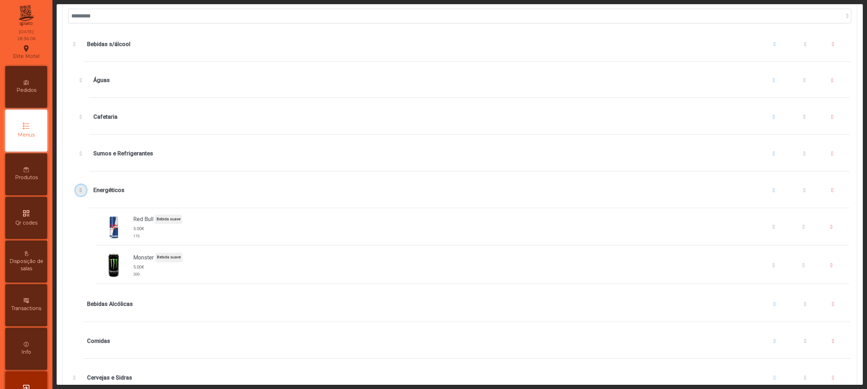
click at [79, 193] on span "Energéticos" at bounding box center [80, 191] width 7 height 6
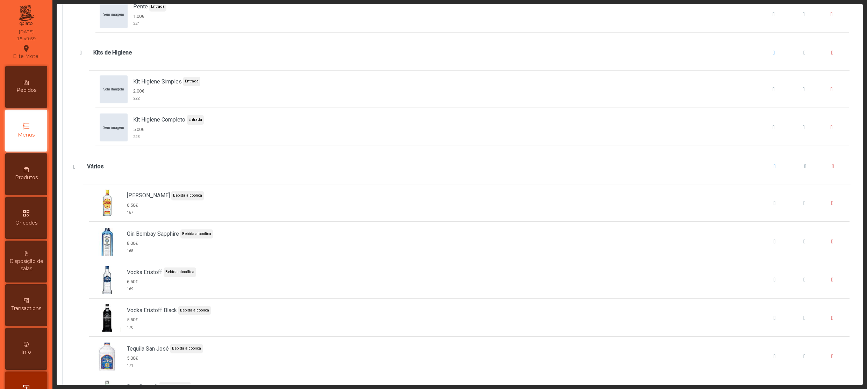
scroll to position [4755, 0]
click at [477, 208] on span "Gin Gordon" at bounding box center [804, 205] width 2 height 6
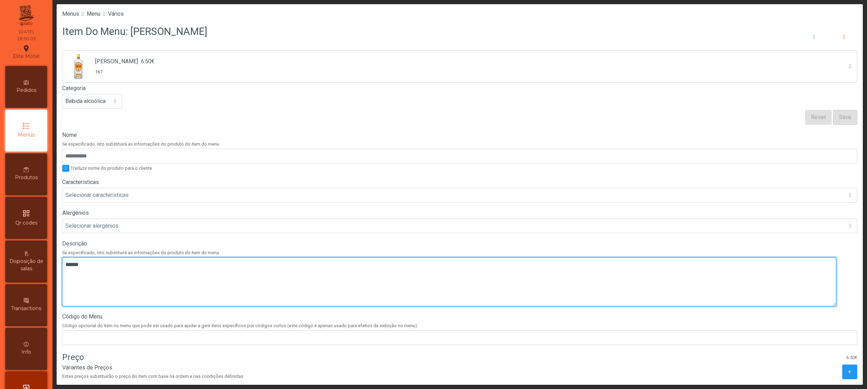
click at [99, 209] on textarea at bounding box center [449, 282] width 774 height 49
type textarea "***"
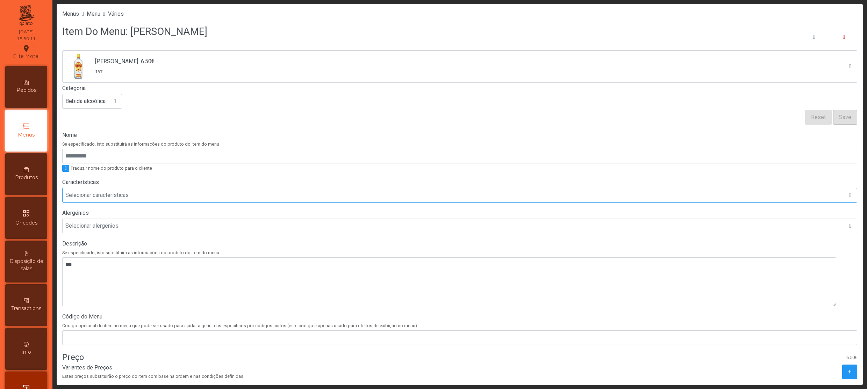
click at [129, 198] on div "Selecionar características" at bounding box center [453, 195] width 781 height 14
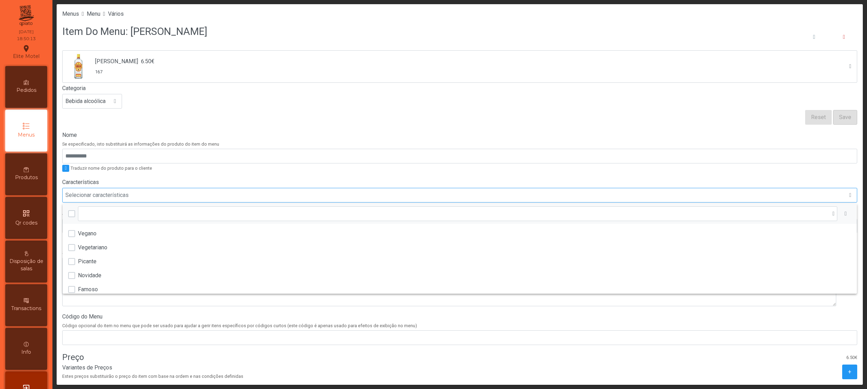
click at [129, 198] on div "Selecionar características" at bounding box center [453, 195] width 781 height 14
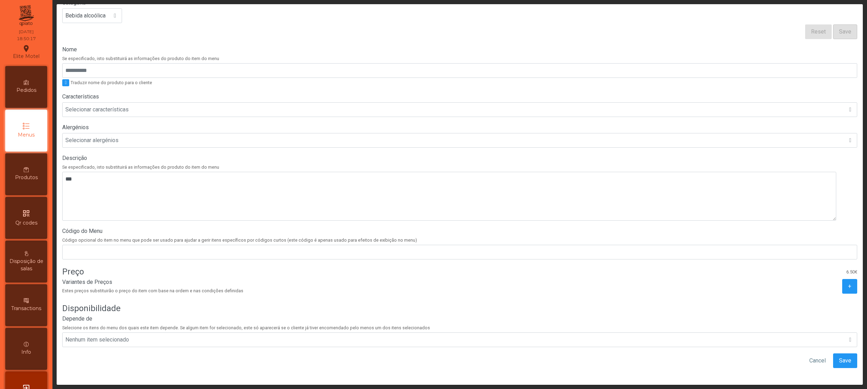
scroll to position [103, 0]
click at [477, 209] on span "Save" at bounding box center [845, 361] width 12 height 8
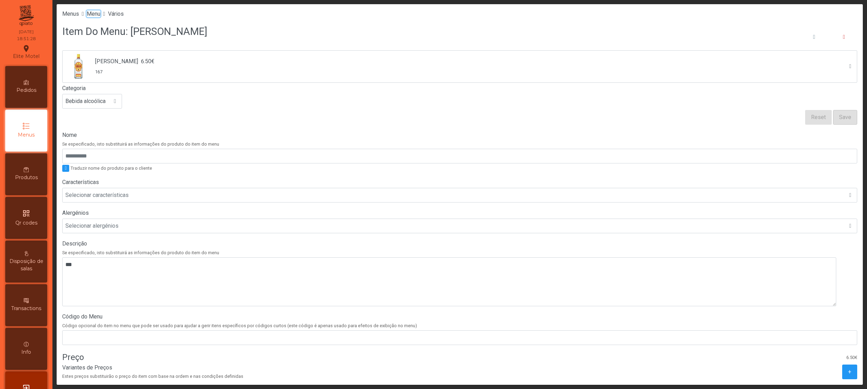
click at [96, 13] on span "Menu" at bounding box center [94, 13] width 14 height 7
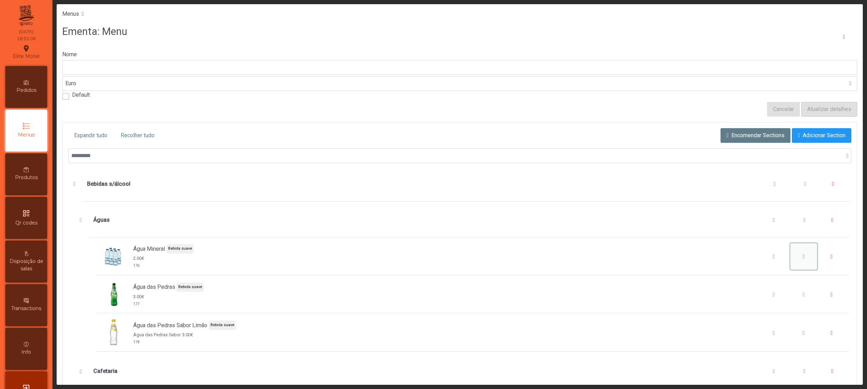
click at [477, 209] on button "Água Mineral" at bounding box center [803, 257] width 27 height 27
